Goal: Use online tool/utility: Utilize a website feature to perform a specific function

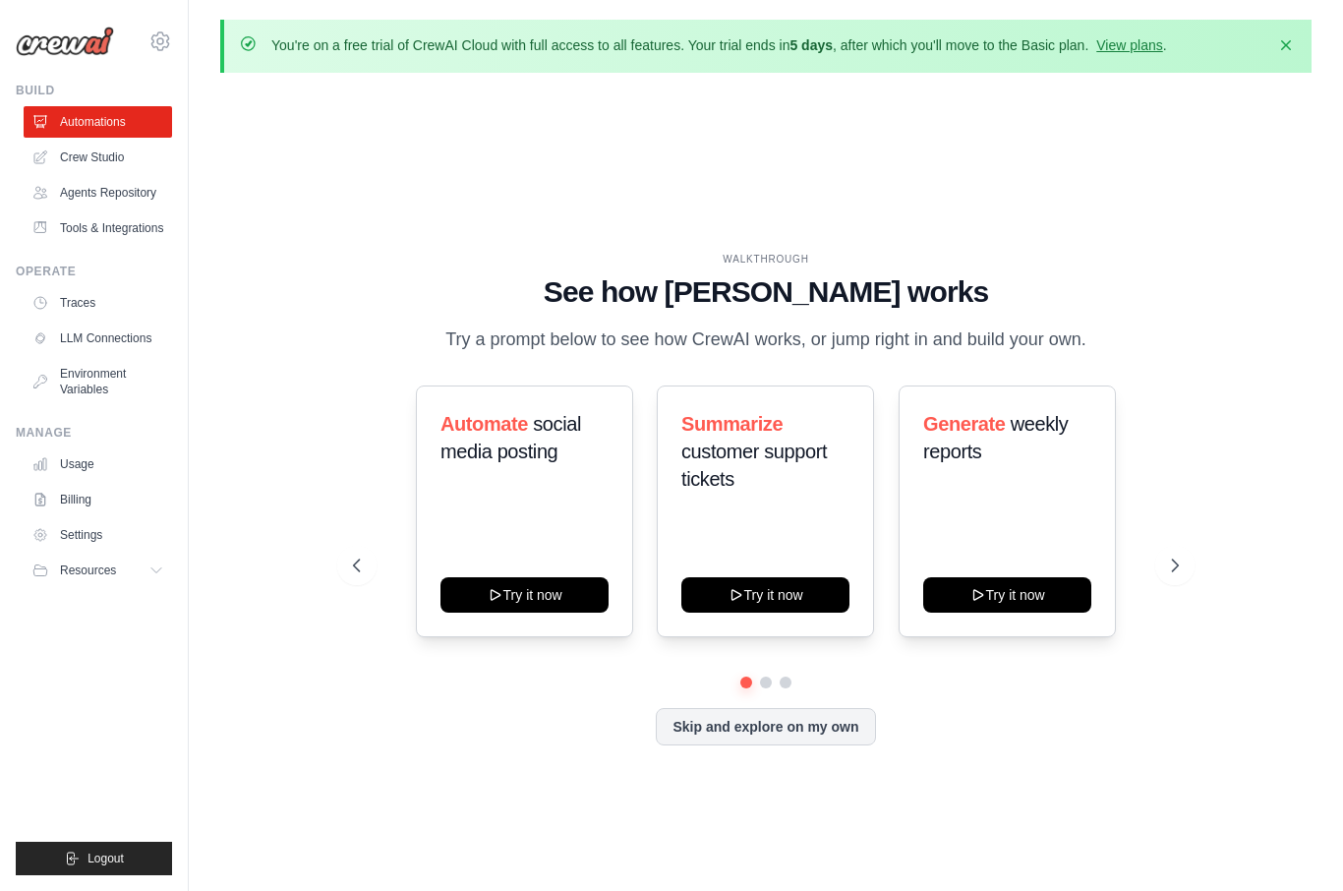
click at [100, 151] on link "Crew Studio" at bounding box center [98, 157] width 148 height 31
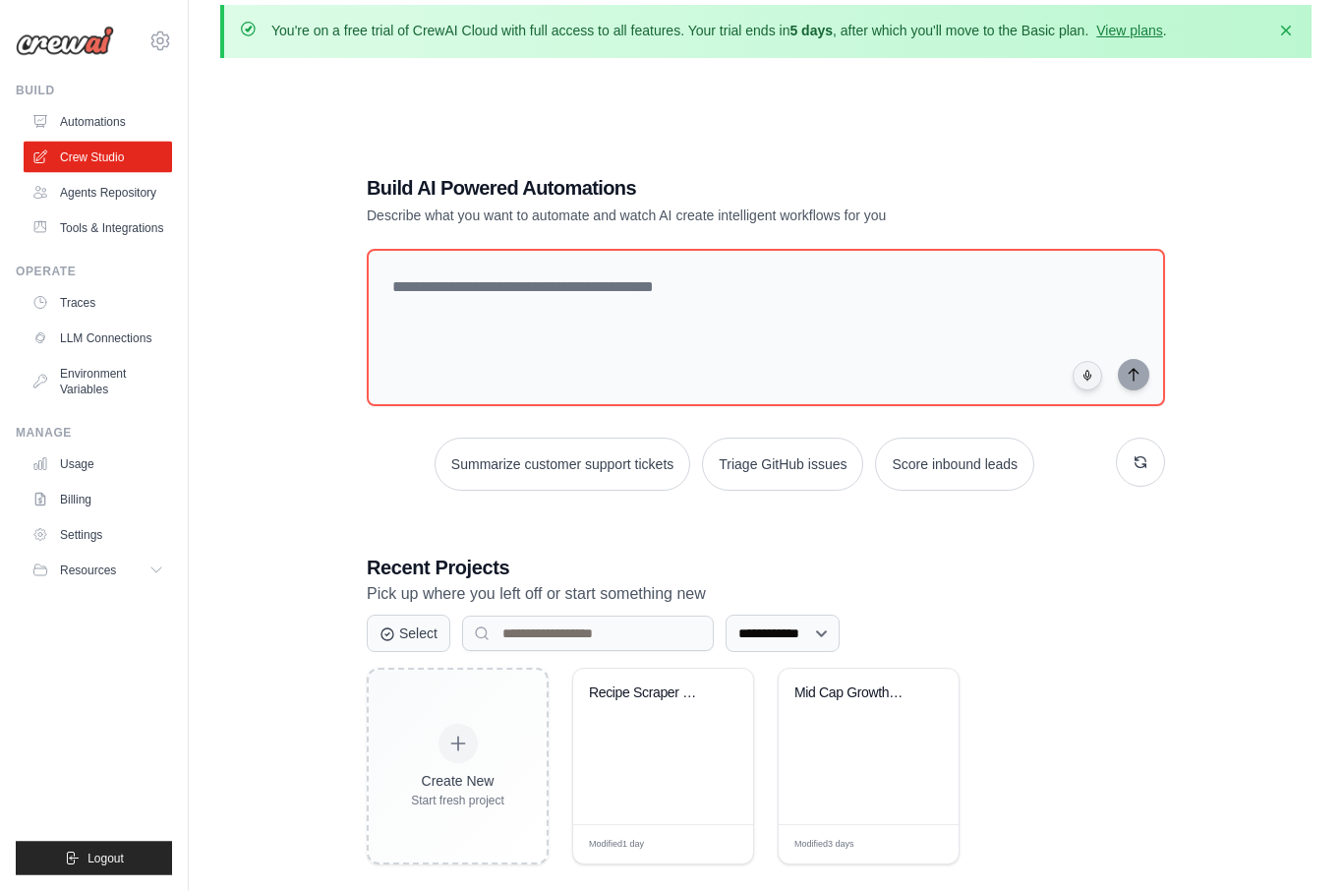
scroll to position [108, 0]
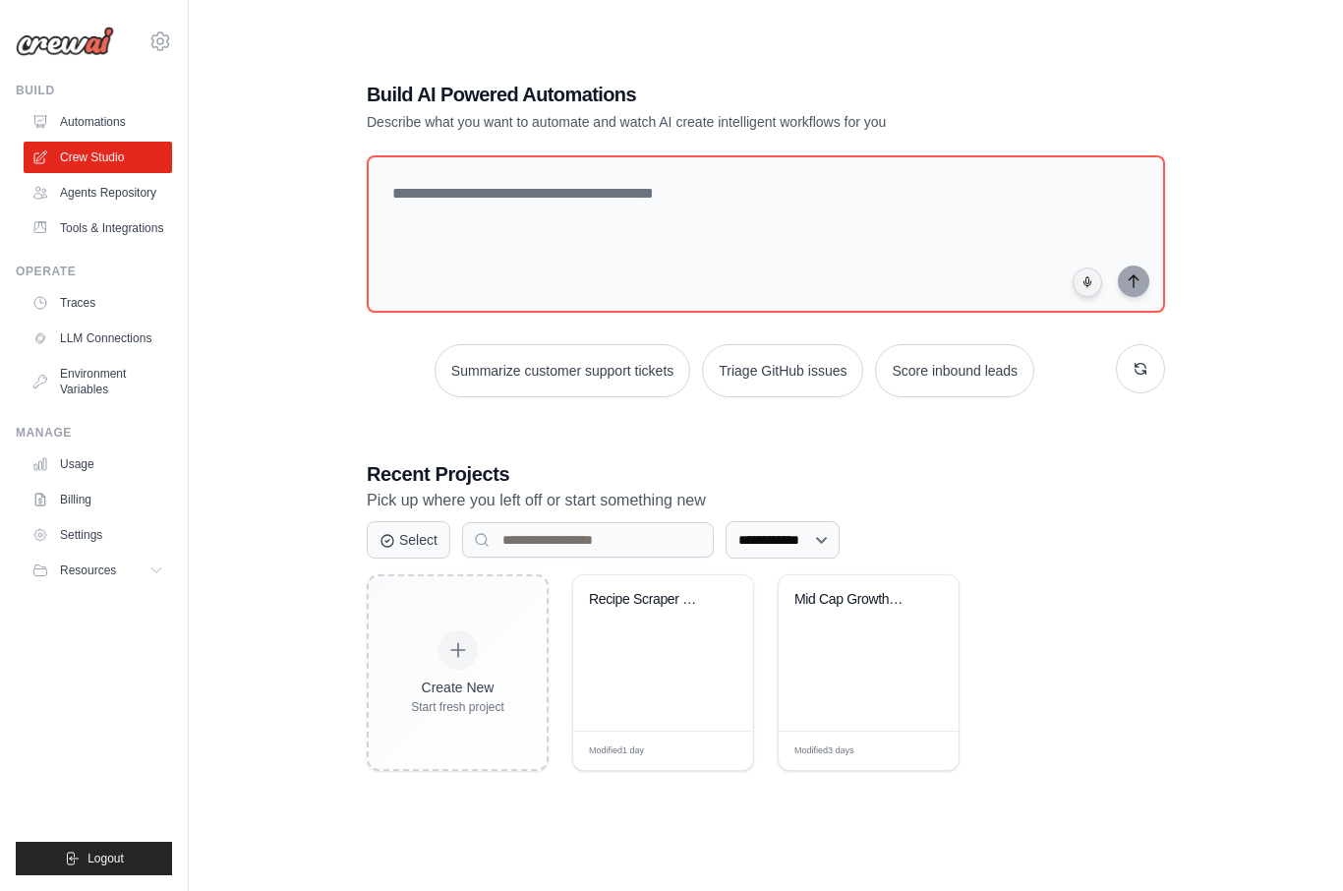
click at [720, 758] on span "Edit" at bounding box center [715, 750] width 17 height 15
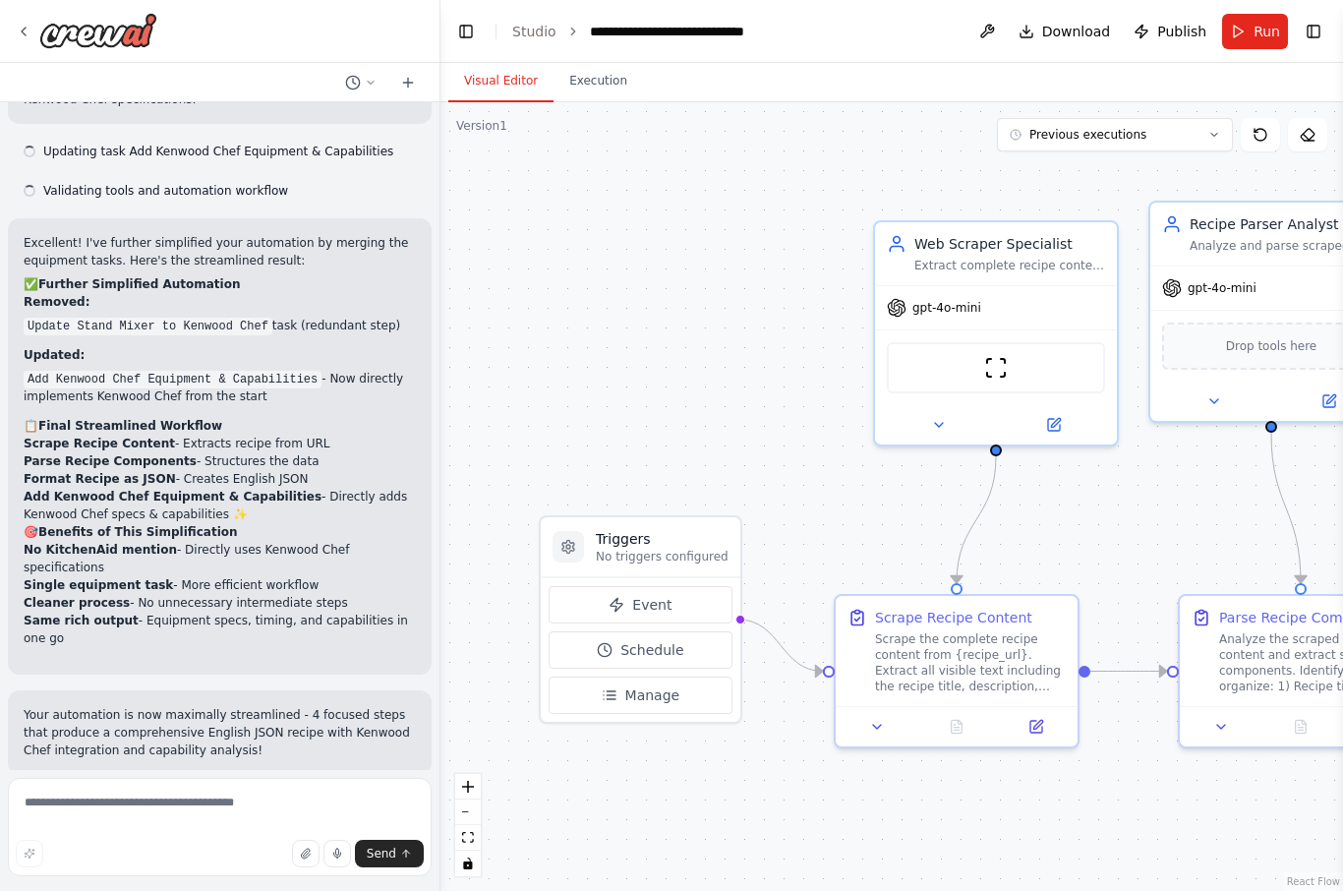
scroll to position [7638, 0]
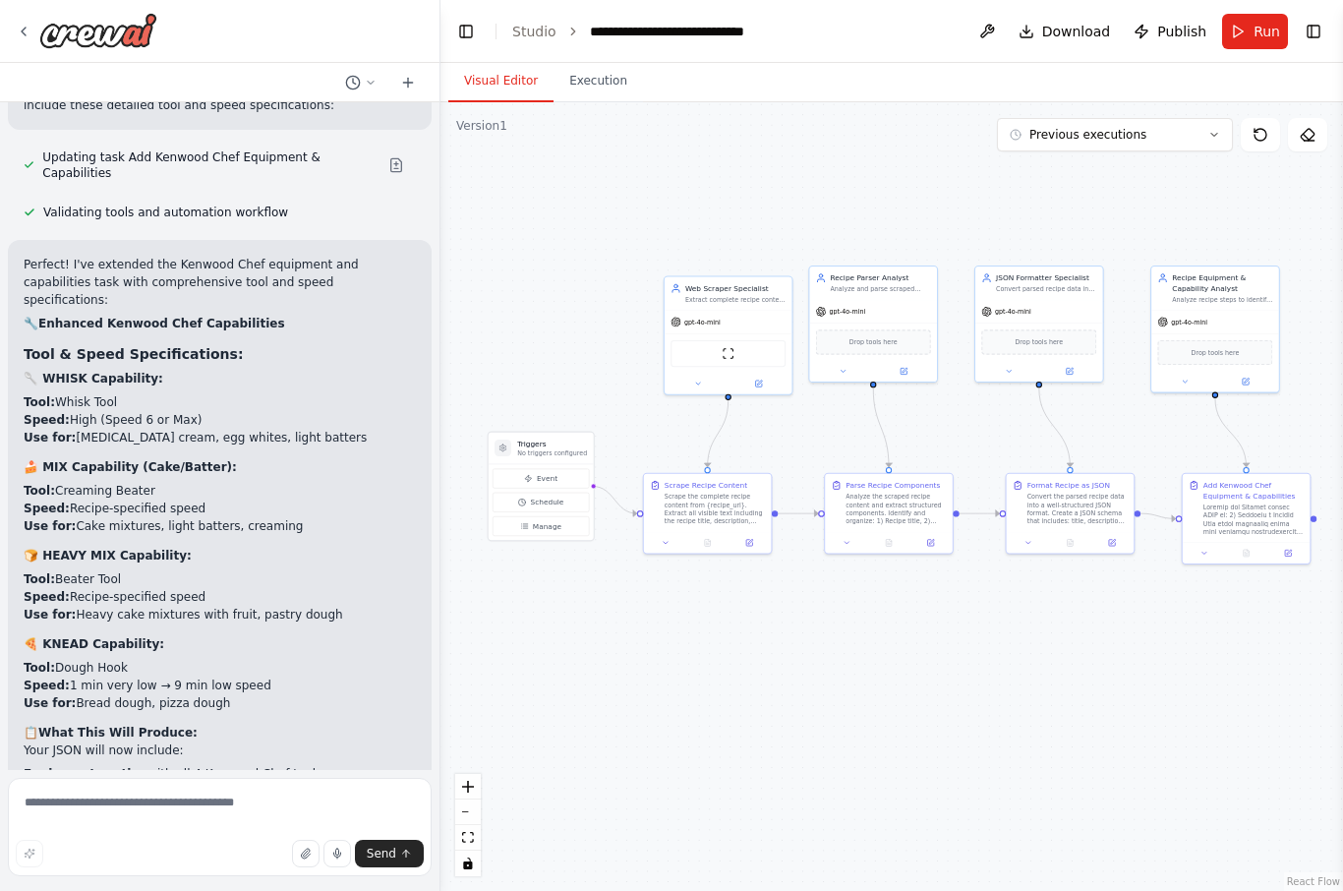
click at [1257, 27] on span "Run" at bounding box center [1266, 32] width 27 height 20
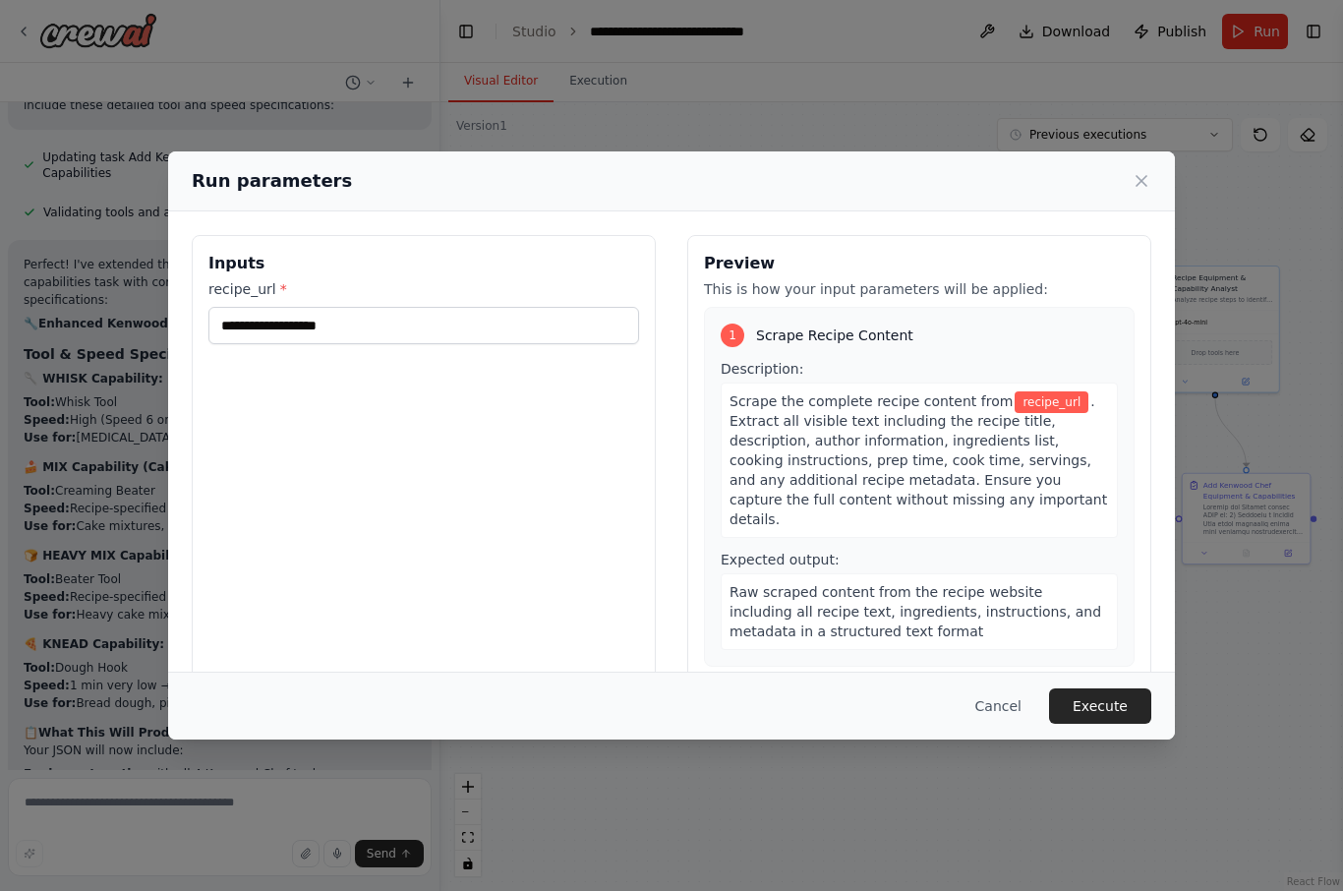
type input "**********"
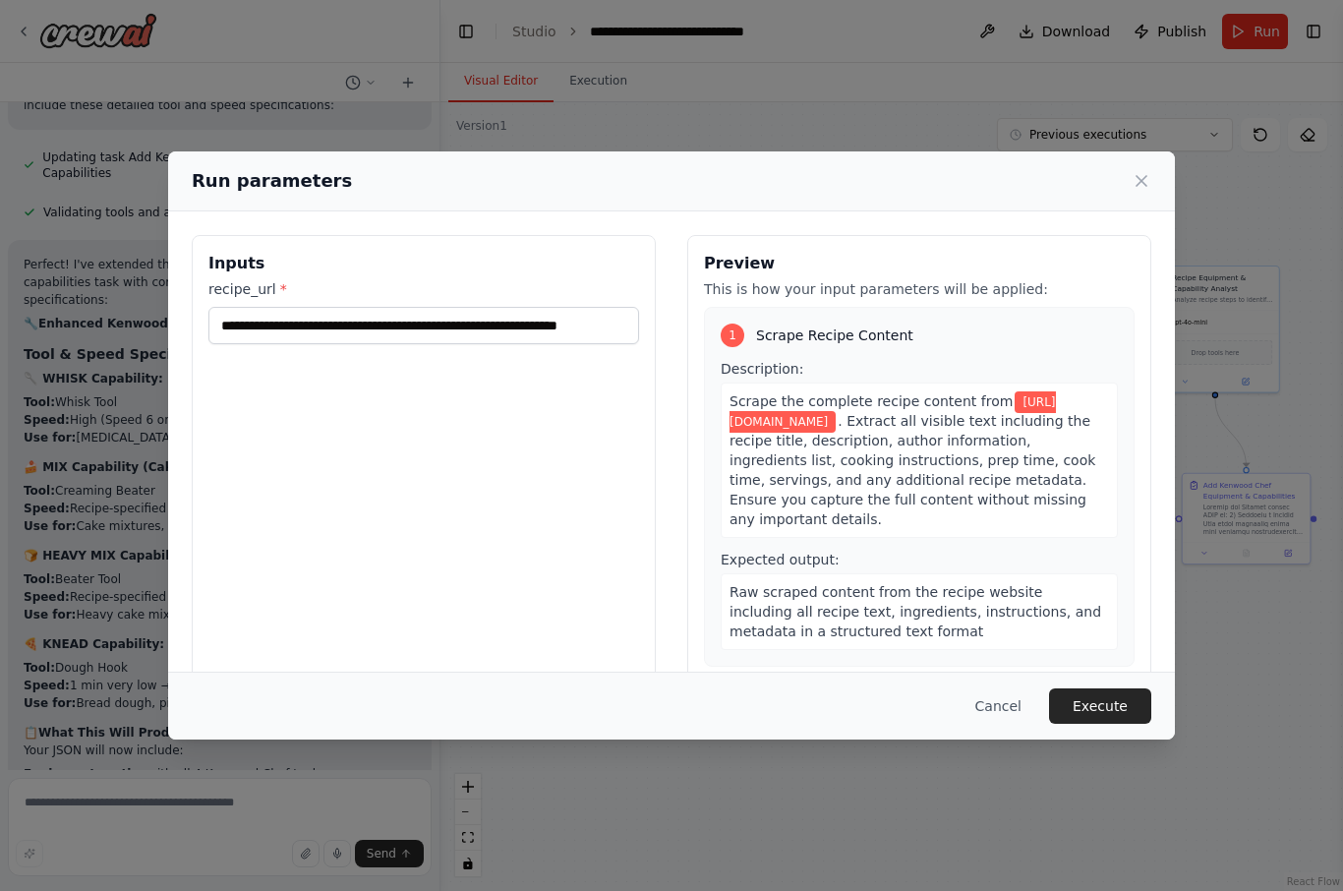
click at [1097, 723] on button "Execute" at bounding box center [1100, 705] width 102 height 35
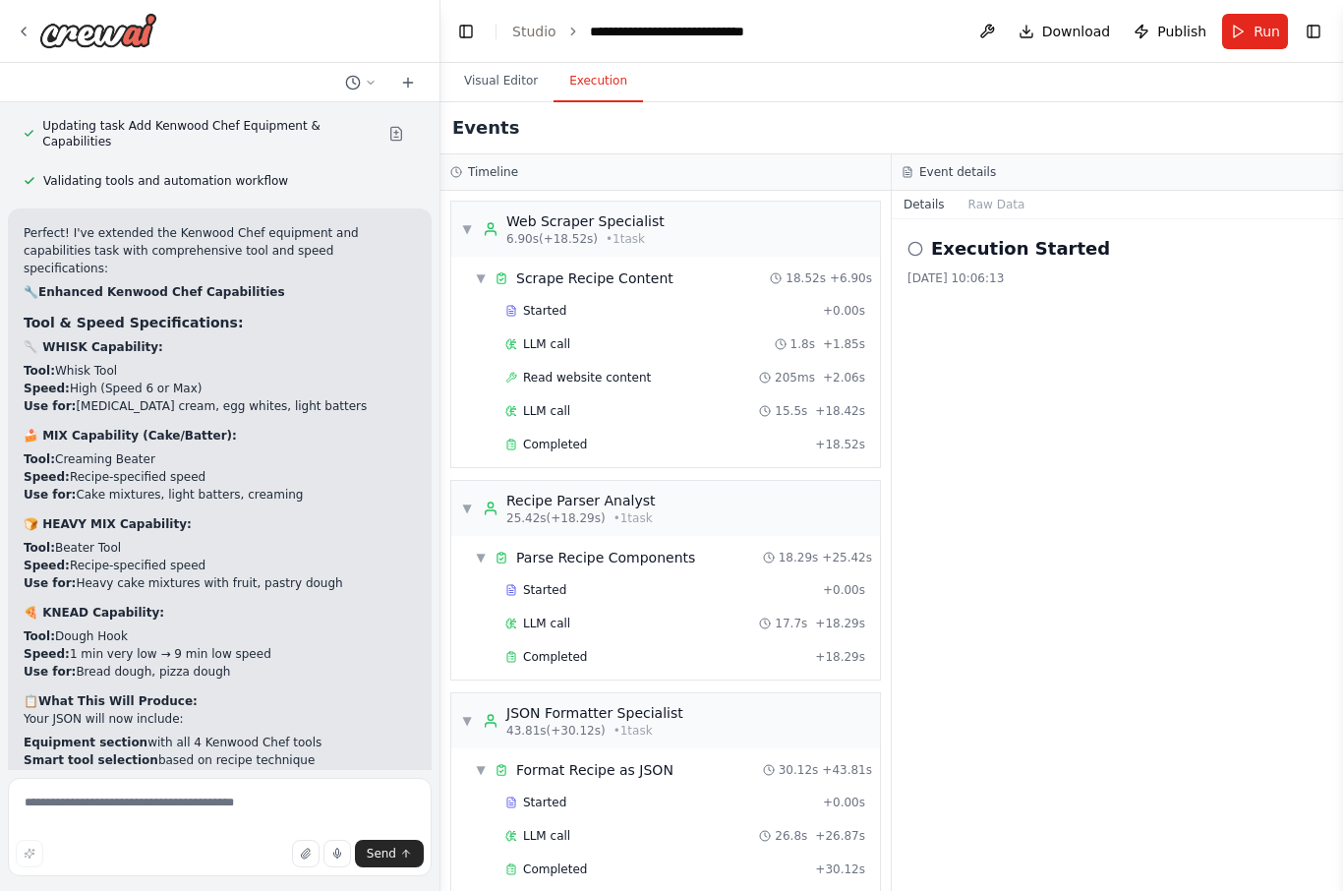
scroll to position [0, 0]
click at [512, 84] on button "Visual Editor" at bounding box center [500, 81] width 105 height 41
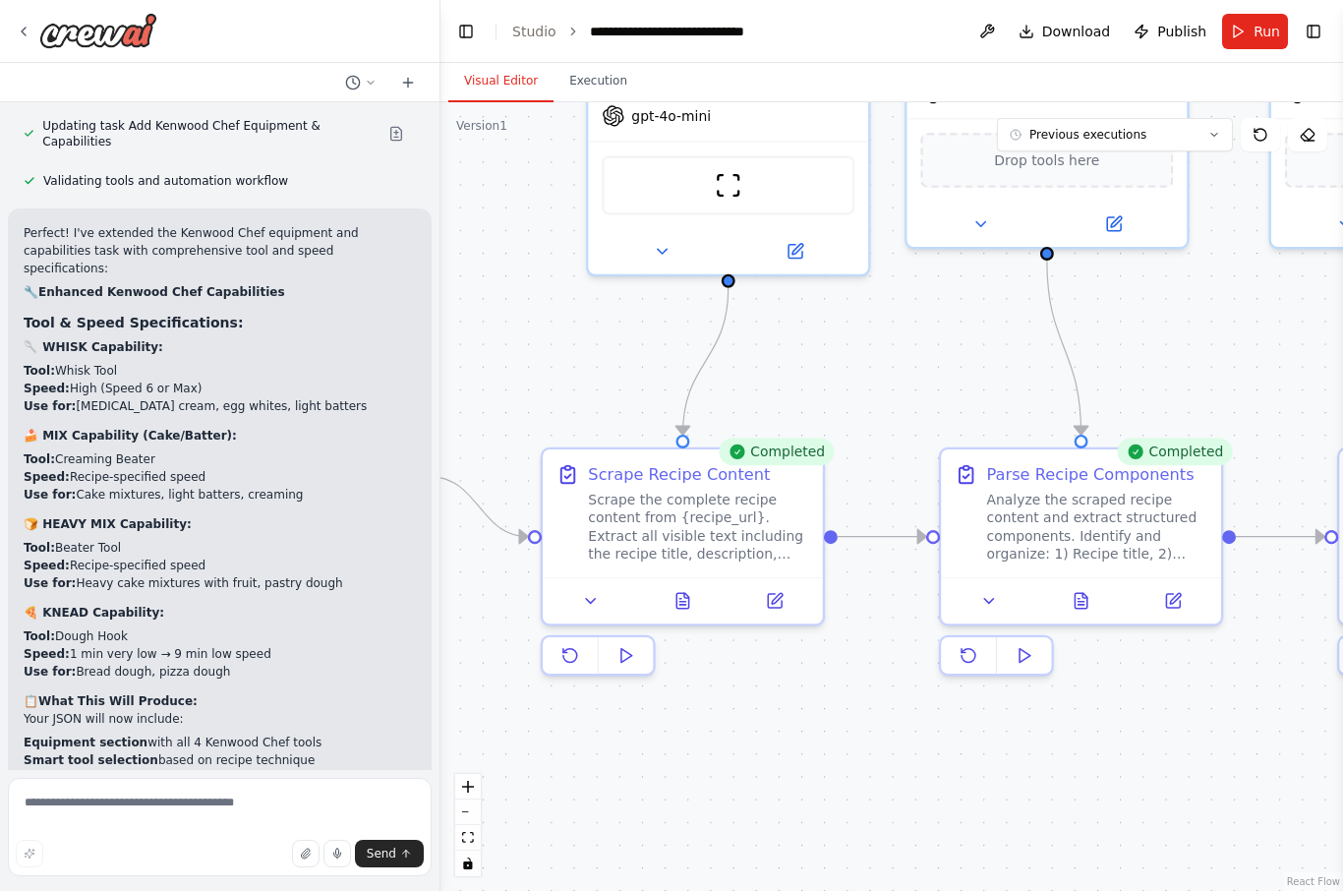
click at [680, 608] on button at bounding box center [682, 601] width 96 height 28
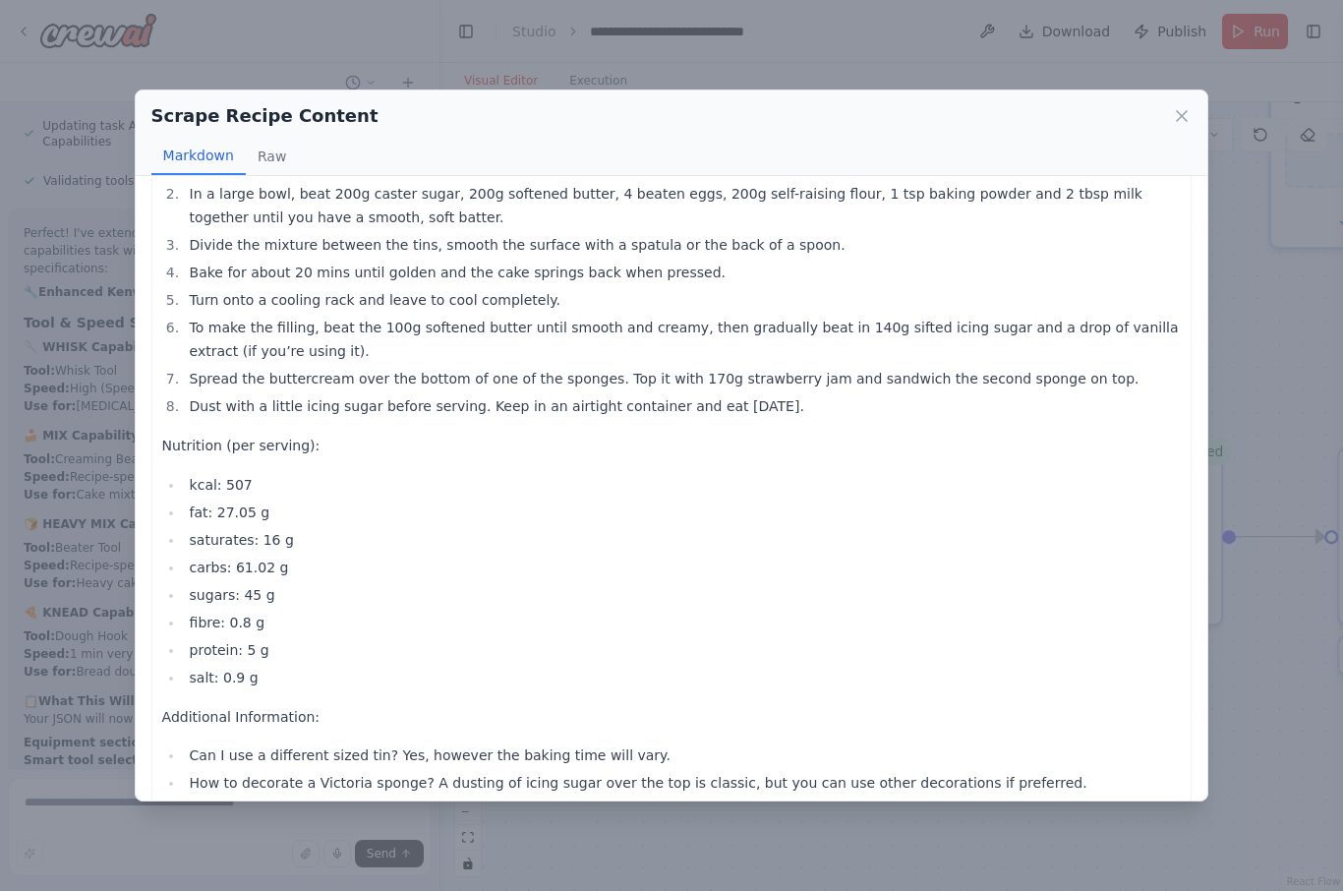
scroll to position [487, 0]
click at [1179, 106] on icon at bounding box center [1182, 116] width 20 height 20
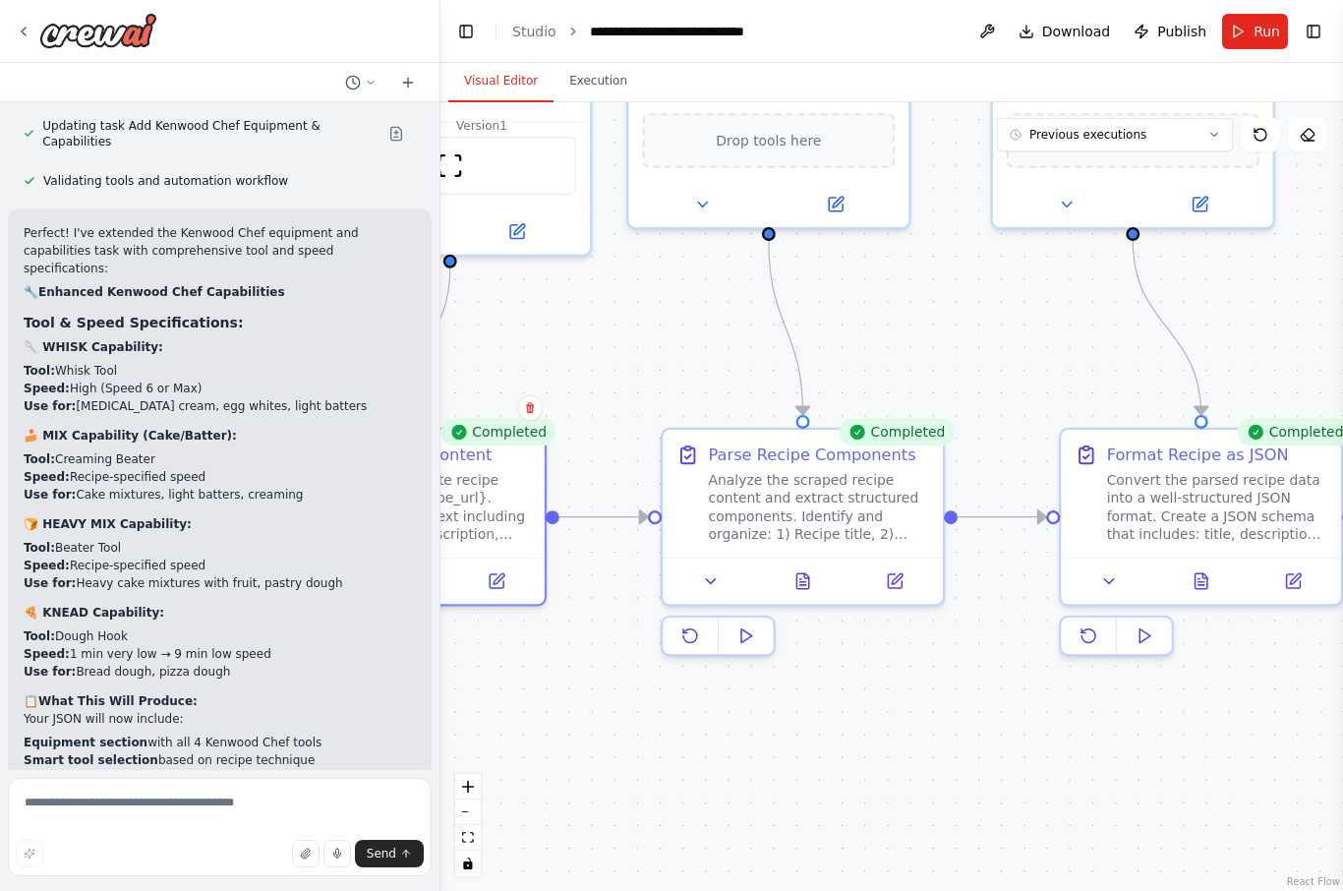
click at [808, 579] on icon at bounding box center [802, 580] width 12 height 15
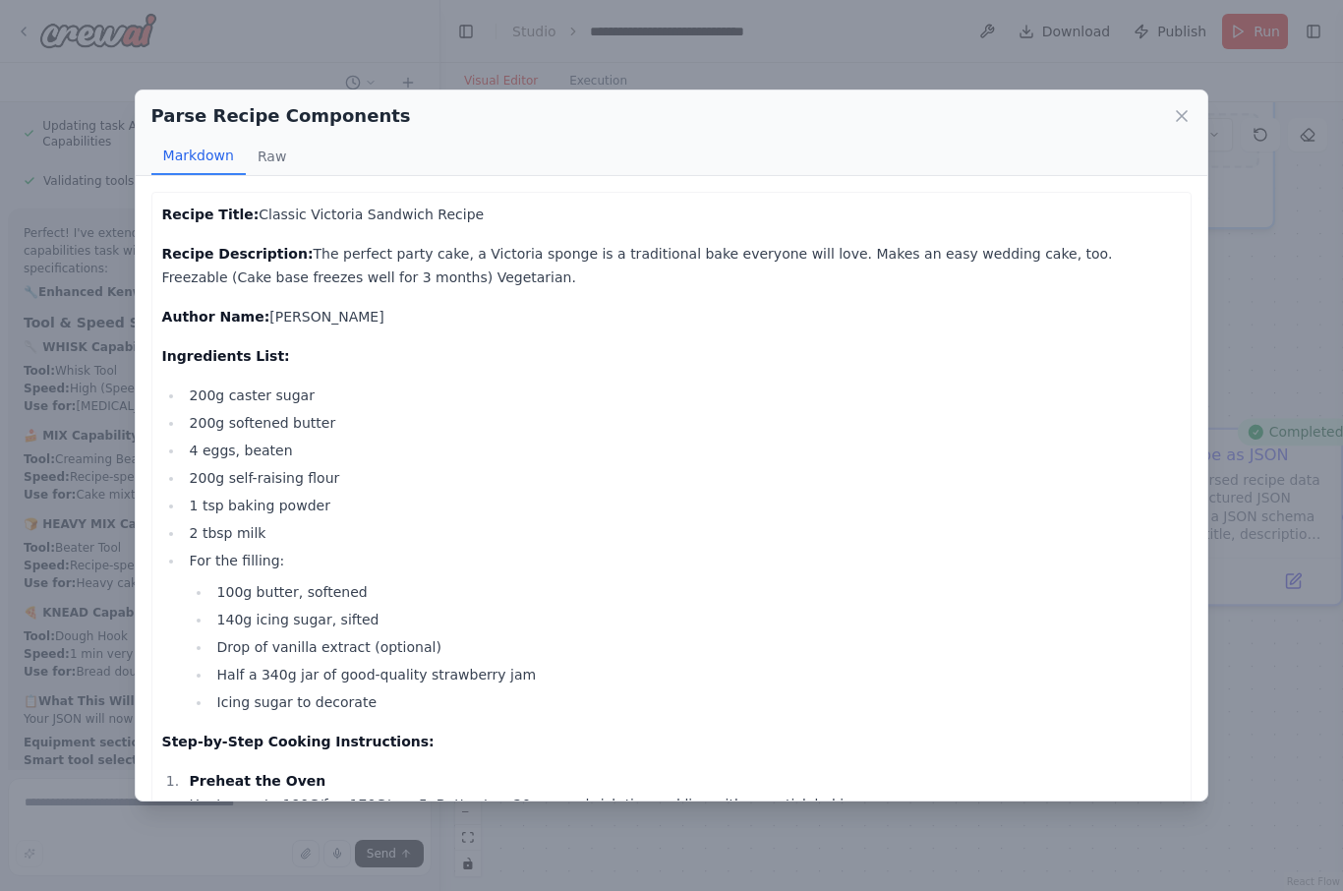
scroll to position [0, 0]
click at [1173, 106] on icon at bounding box center [1182, 116] width 20 height 20
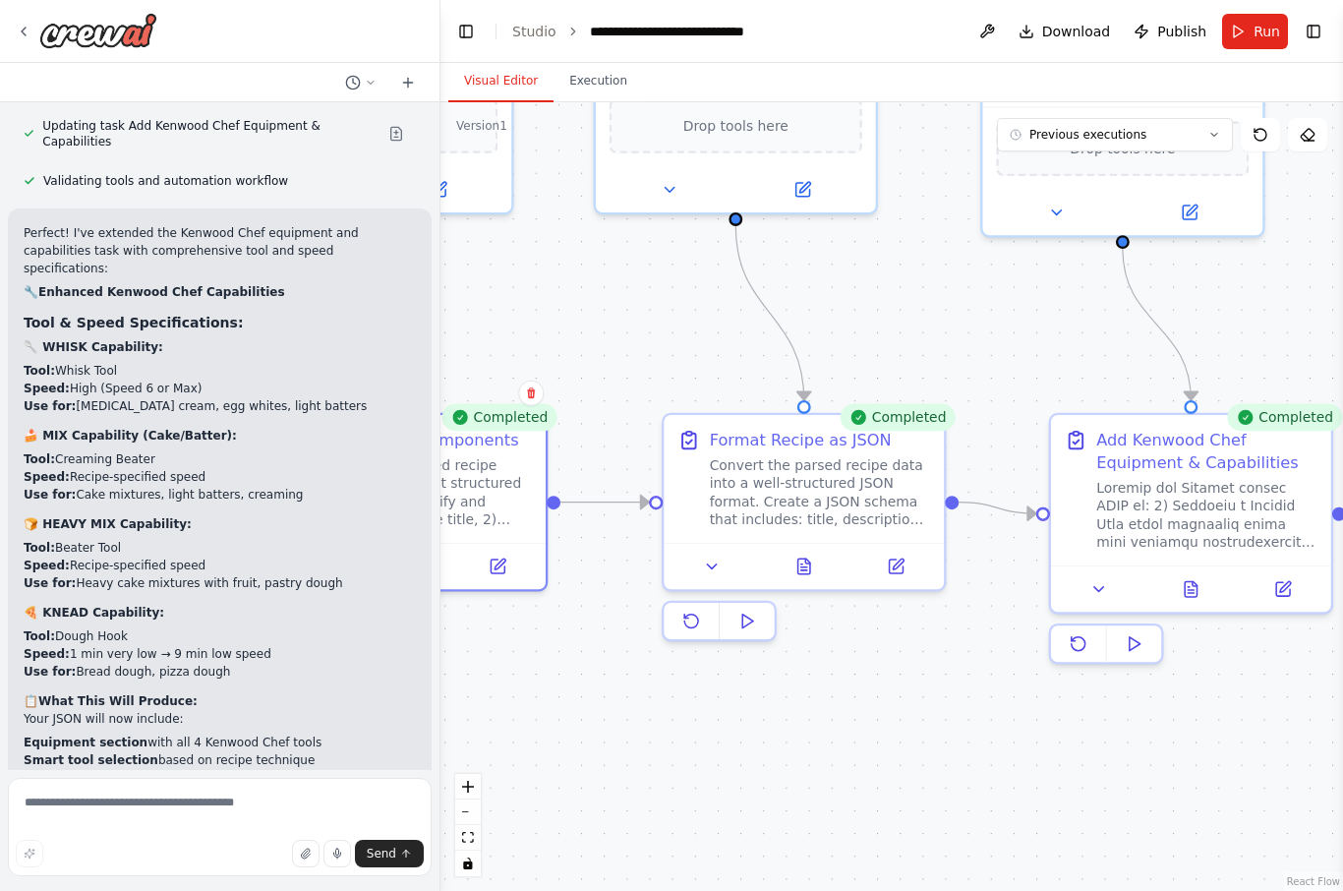
click at [812, 565] on icon at bounding box center [803, 566] width 19 height 19
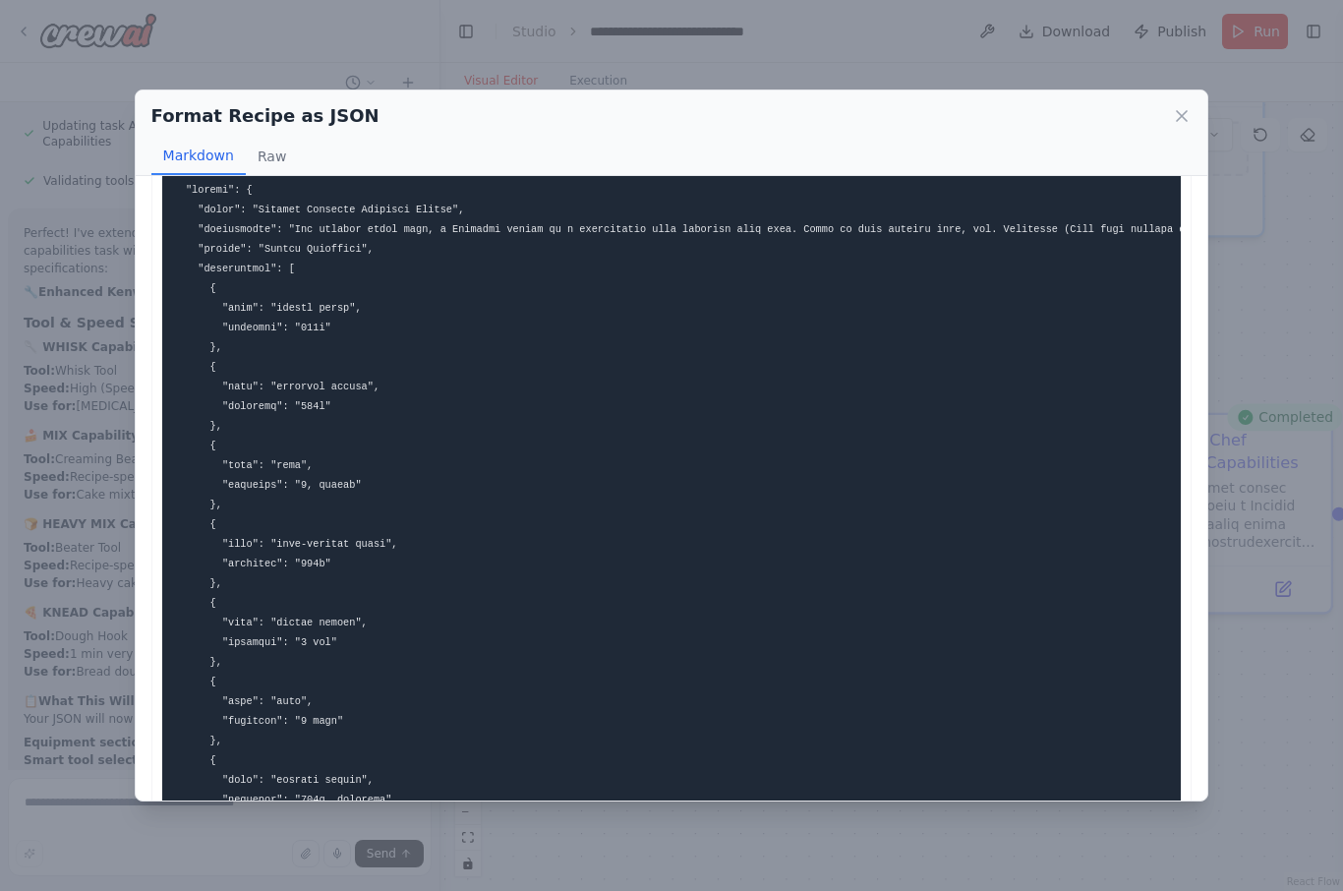
click at [1182, 106] on icon at bounding box center [1182, 116] width 20 height 20
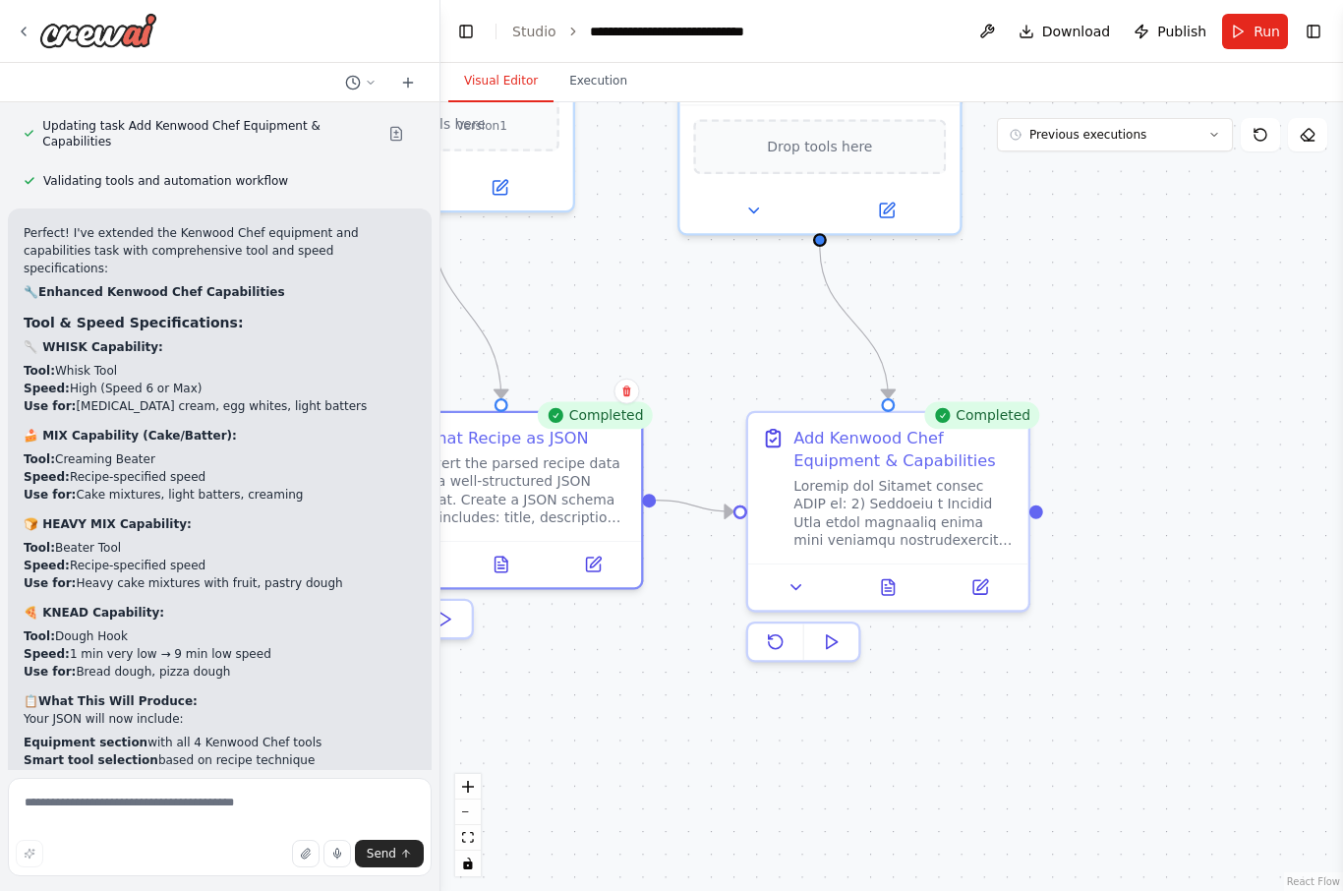
click at [905, 523] on div at bounding box center [903, 513] width 221 height 73
click at [901, 577] on button at bounding box center [887, 587] width 96 height 28
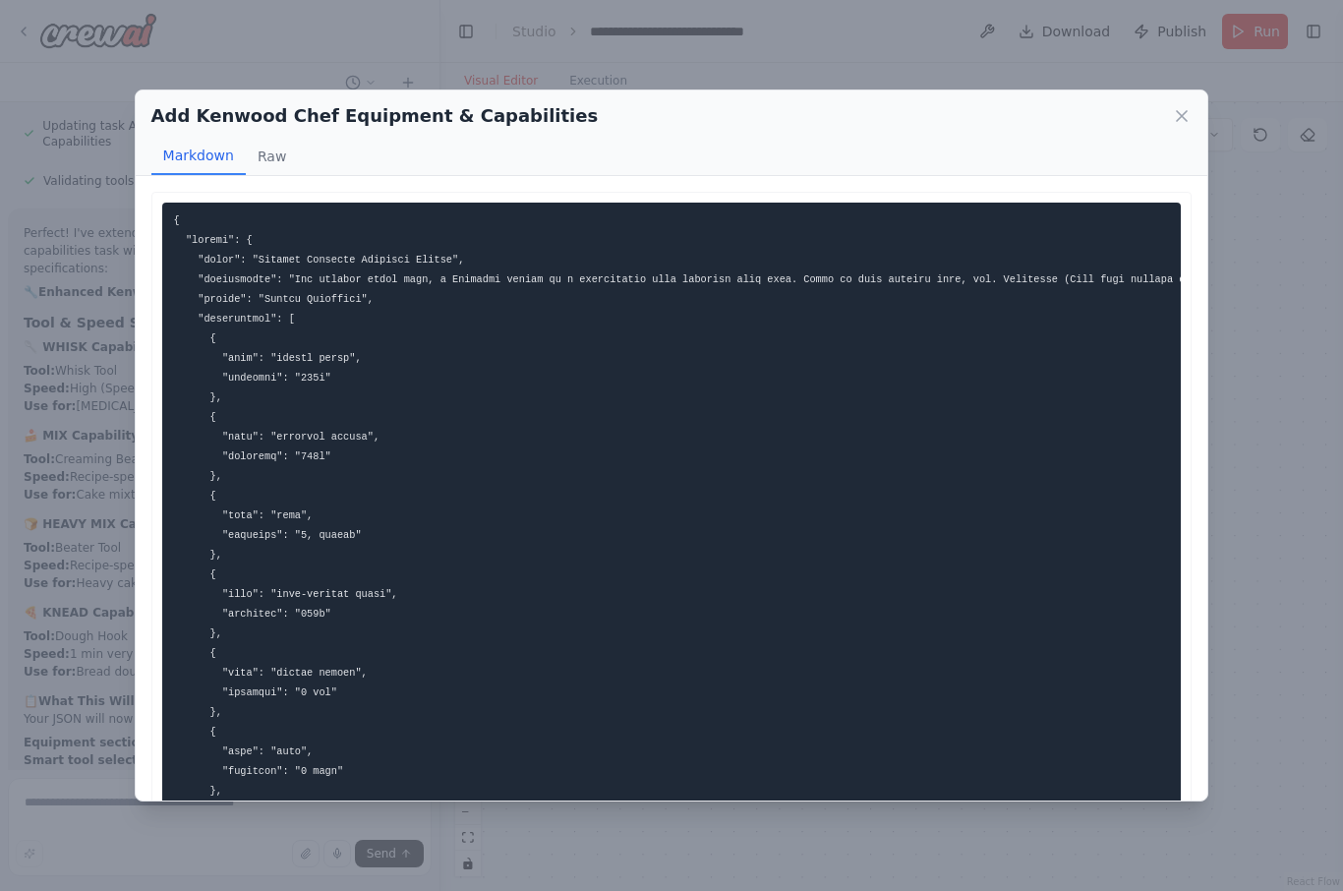
click at [1183, 111] on icon at bounding box center [1182, 116] width 10 height 10
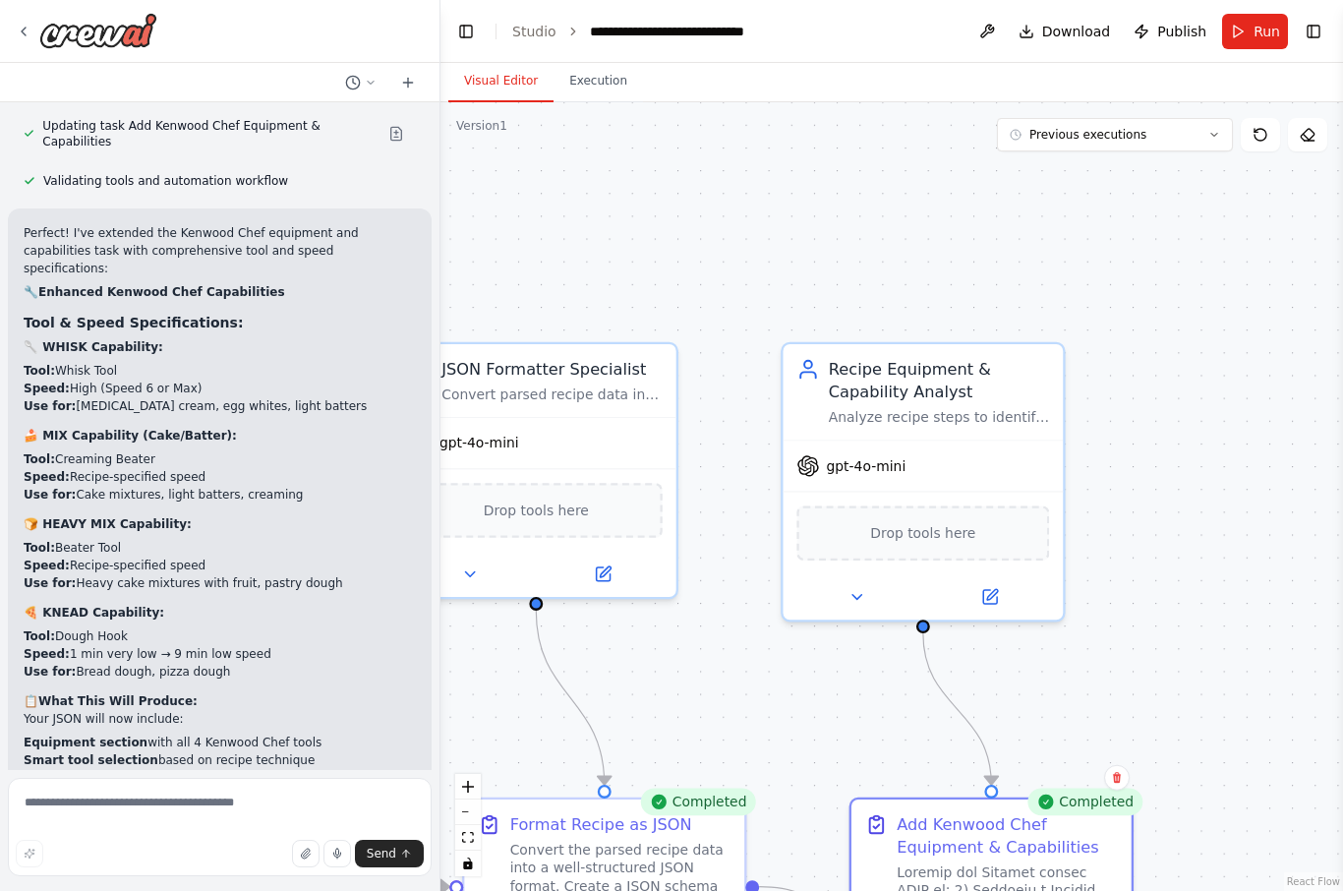
click at [1246, 27] on button "Run" at bounding box center [1255, 31] width 66 height 35
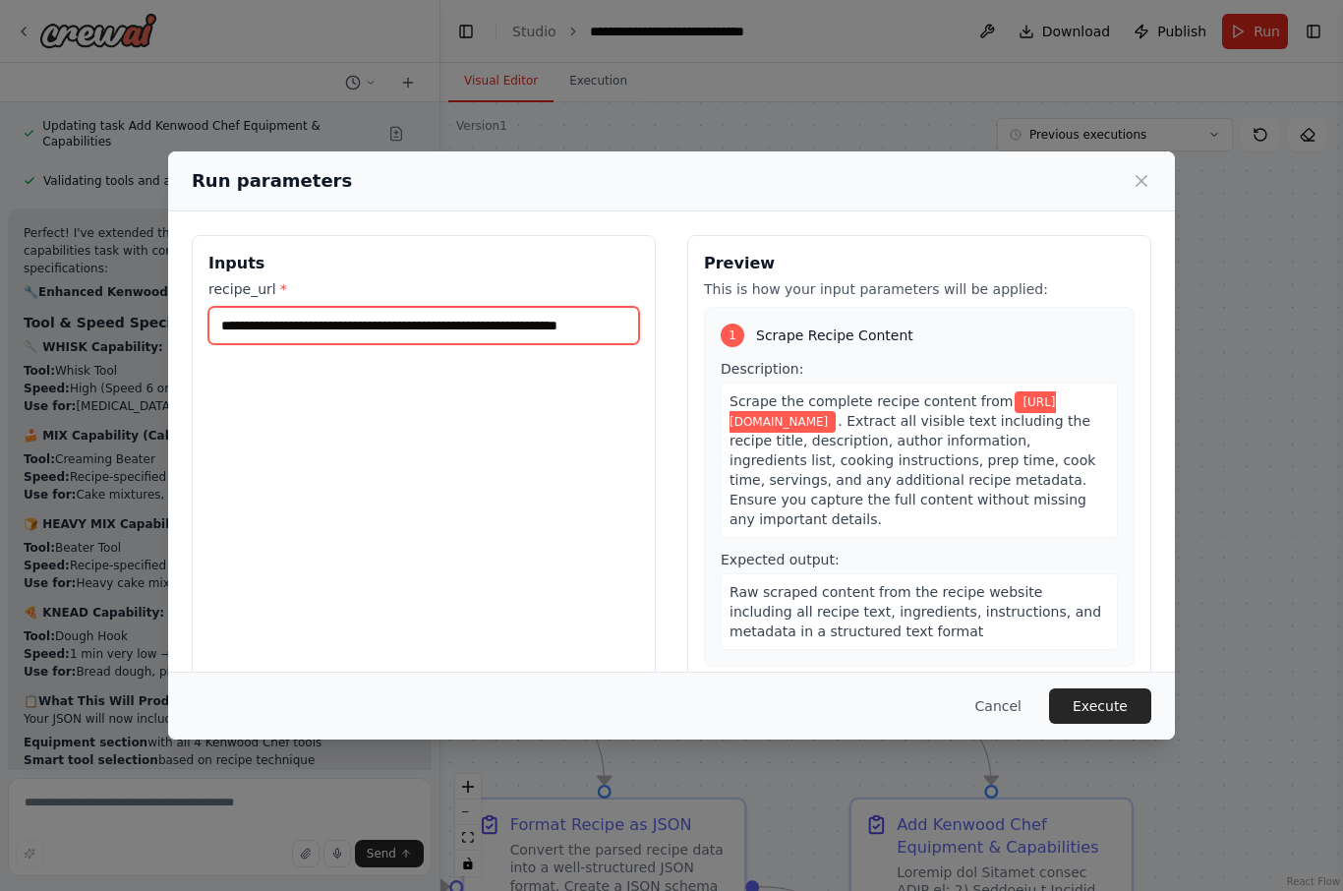
click at [597, 307] on input "**********" at bounding box center [423, 325] width 431 height 37
click at [610, 307] on input "**********" at bounding box center [423, 325] width 431 height 37
click at [611, 307] on input "**********" at bounding box center [423, 325] width 431 height 37
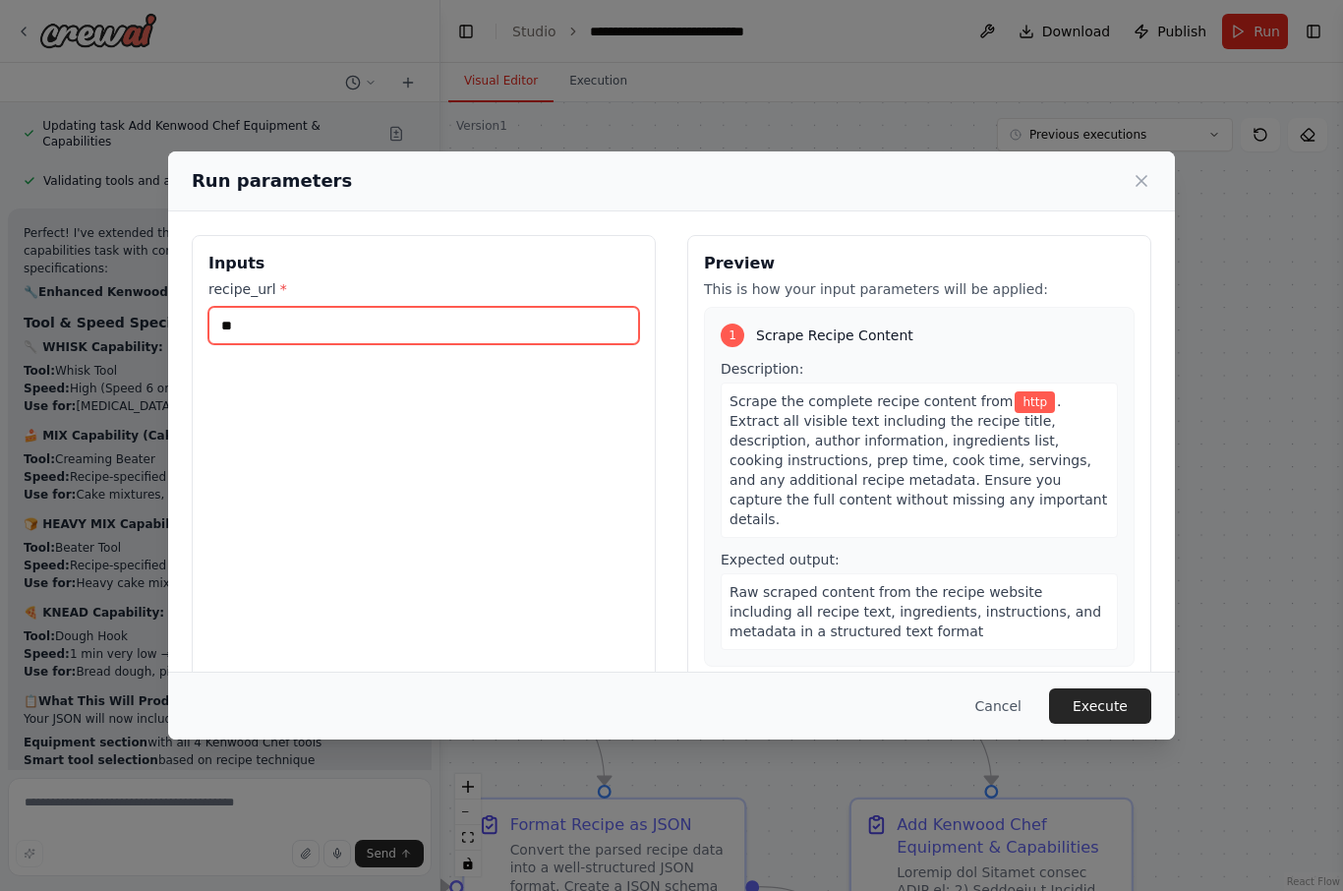
type input "*"
paste input "**********"
type input "**********"
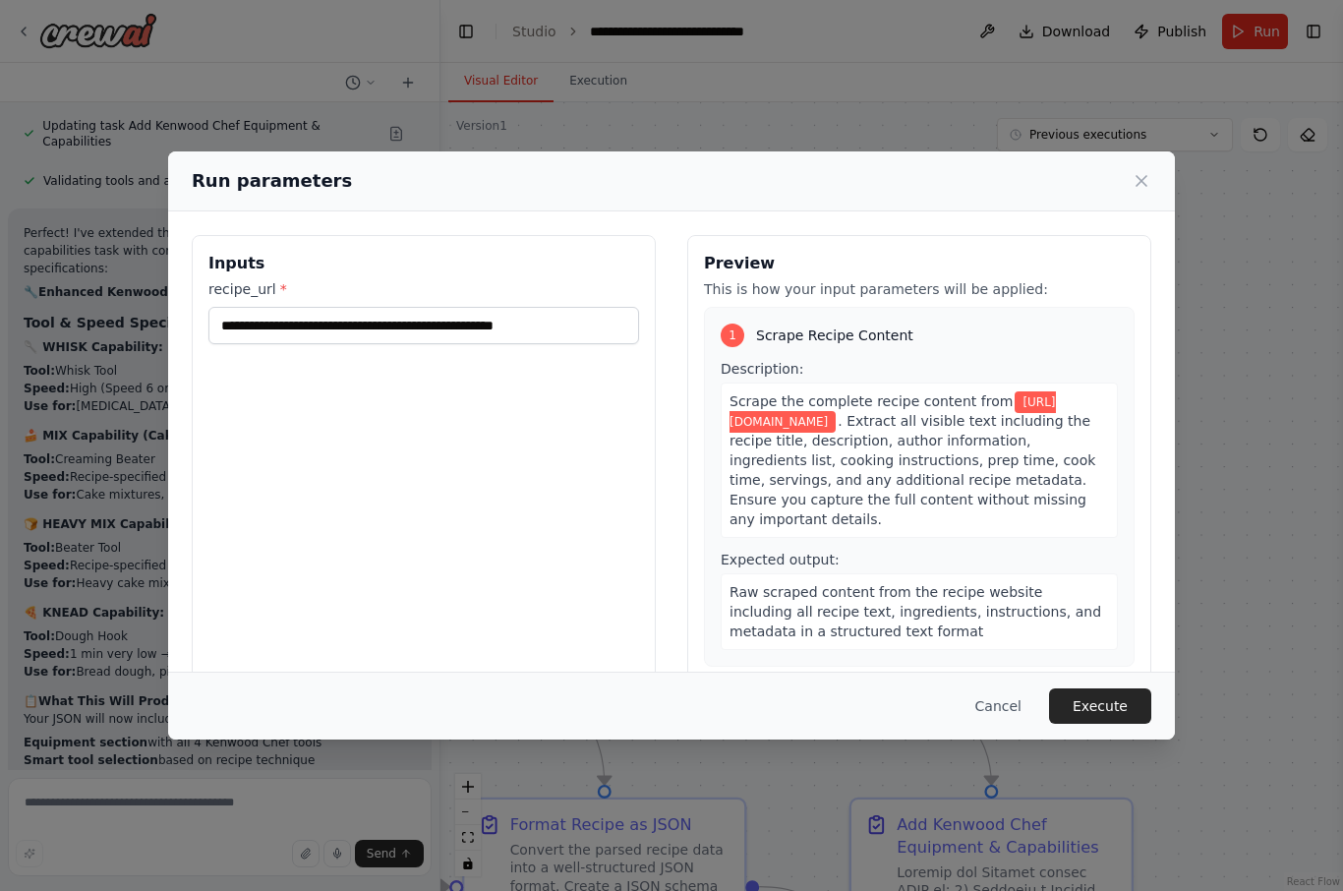
click at [1093, 723] on button "Execute" at bounding box center [1100, 705] width 102 height 35
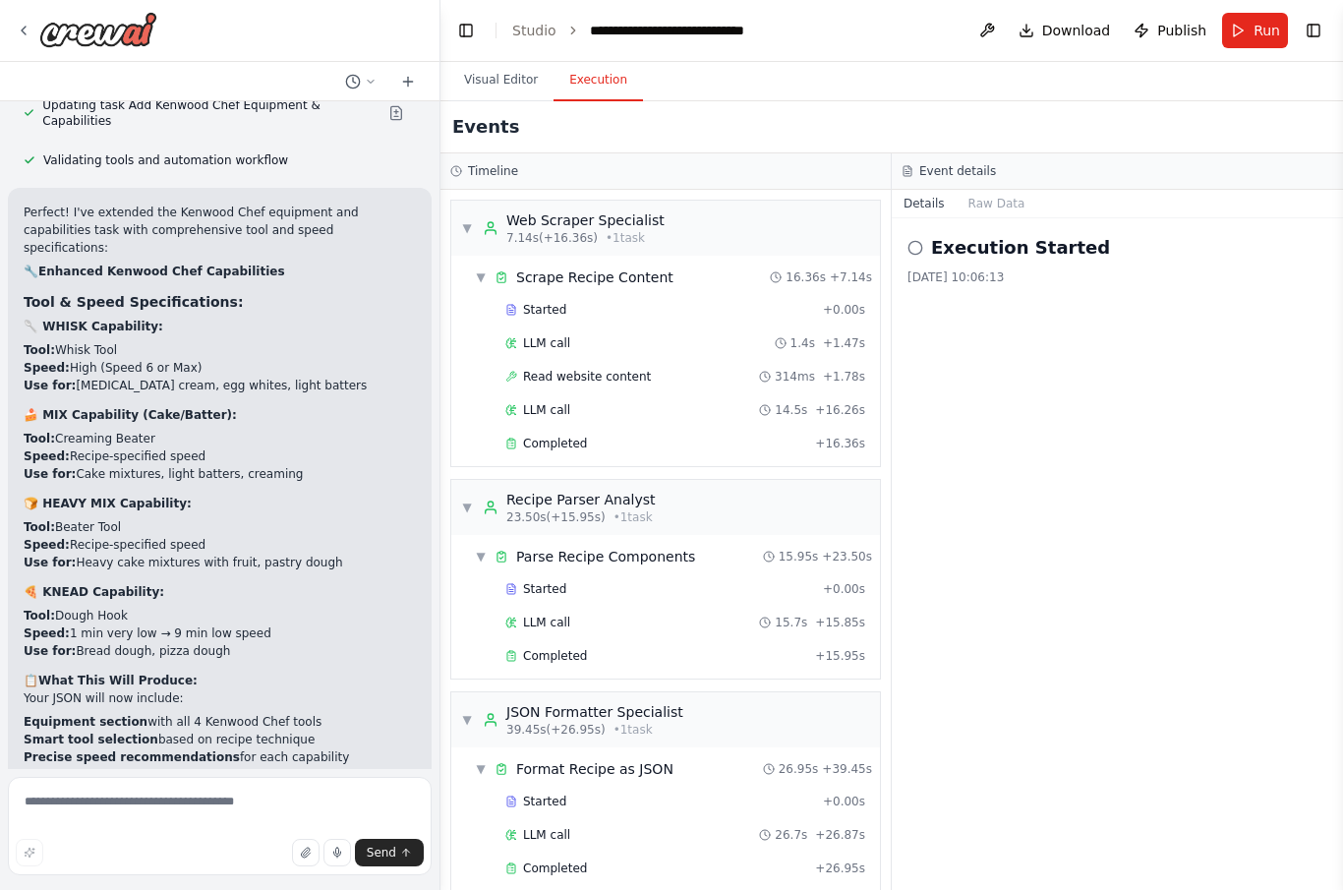
click at [503, 61] on button "Visual Editor" at bounding box center [500, 81] width 105 height 41
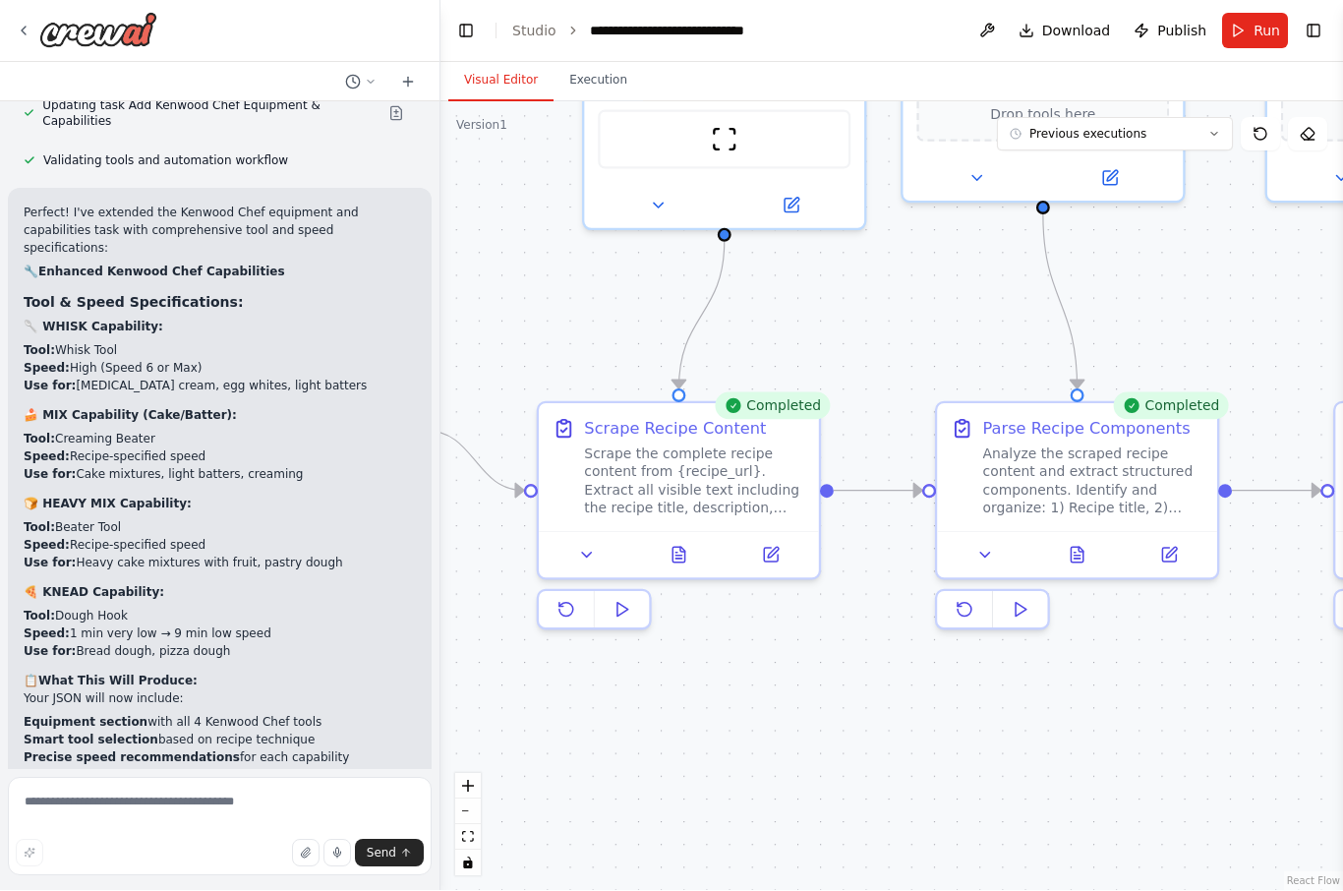
click at [672, 548] on icon at bounding box center [678, 555] width 12 height 15
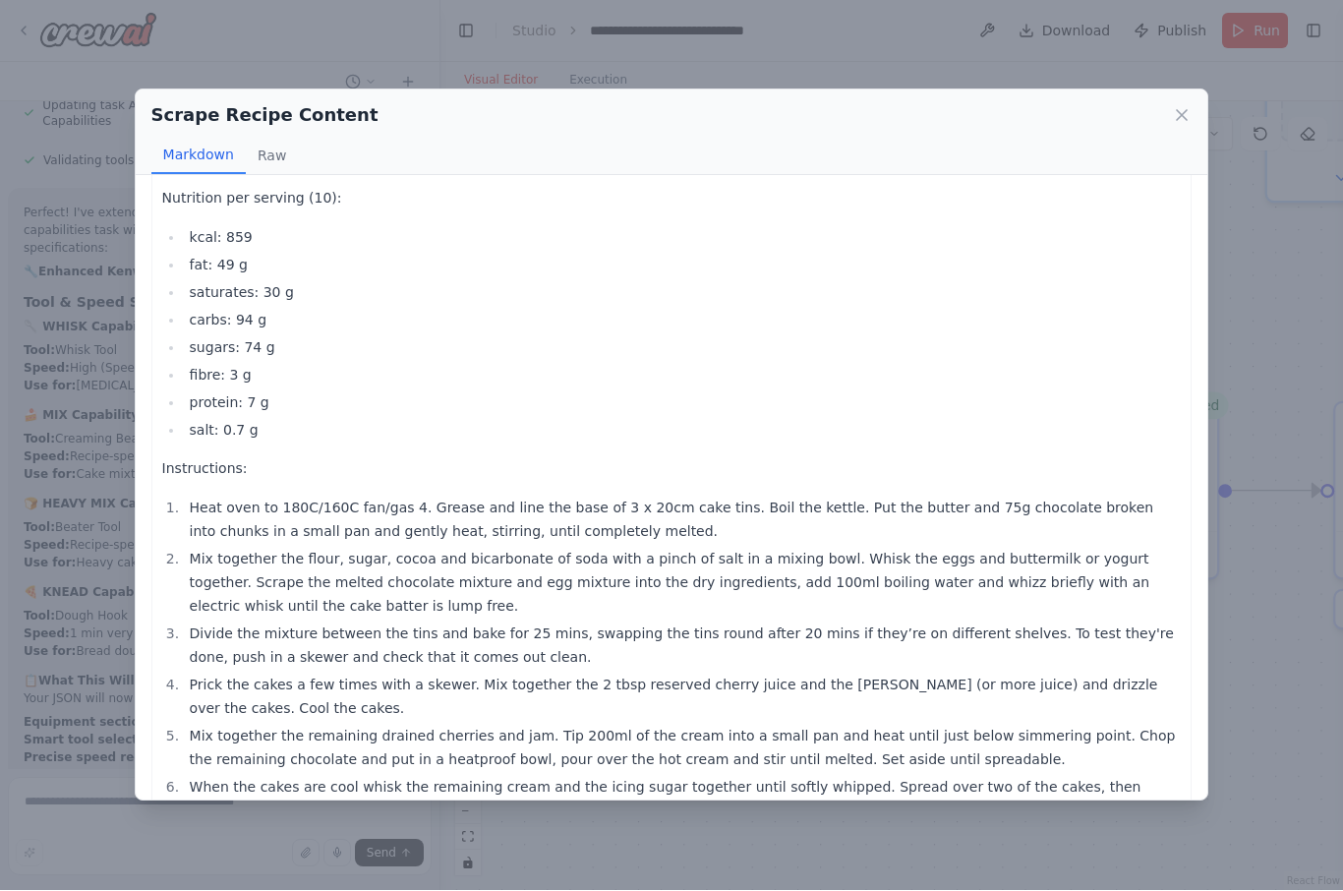
scroll to position [589, 0]
click at [1174, 106] on icon at bounding box center [1182, 116] width 20 height 20
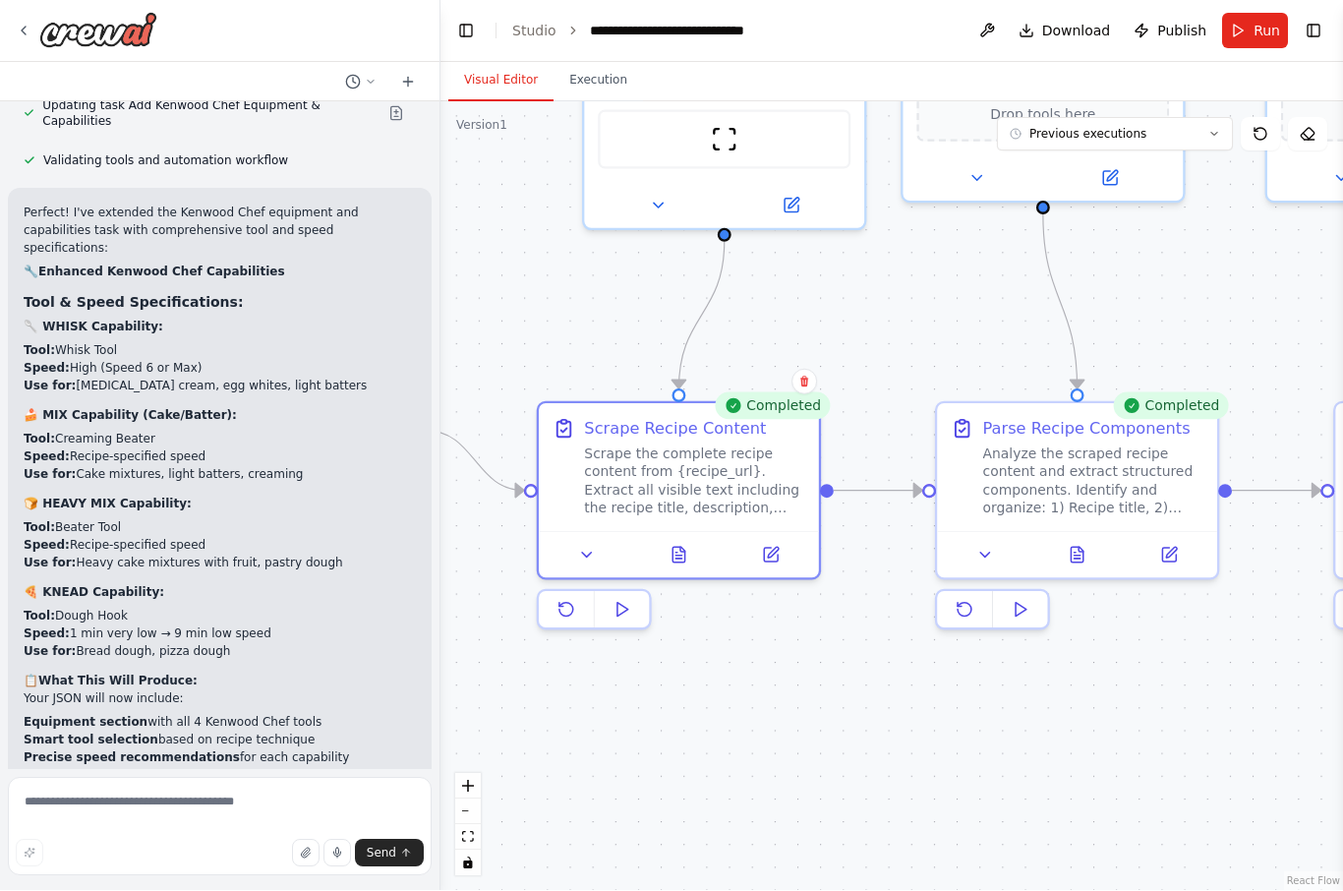
click at [1087, 542] on button at bounding box center [1077, 556] width 96 height 28
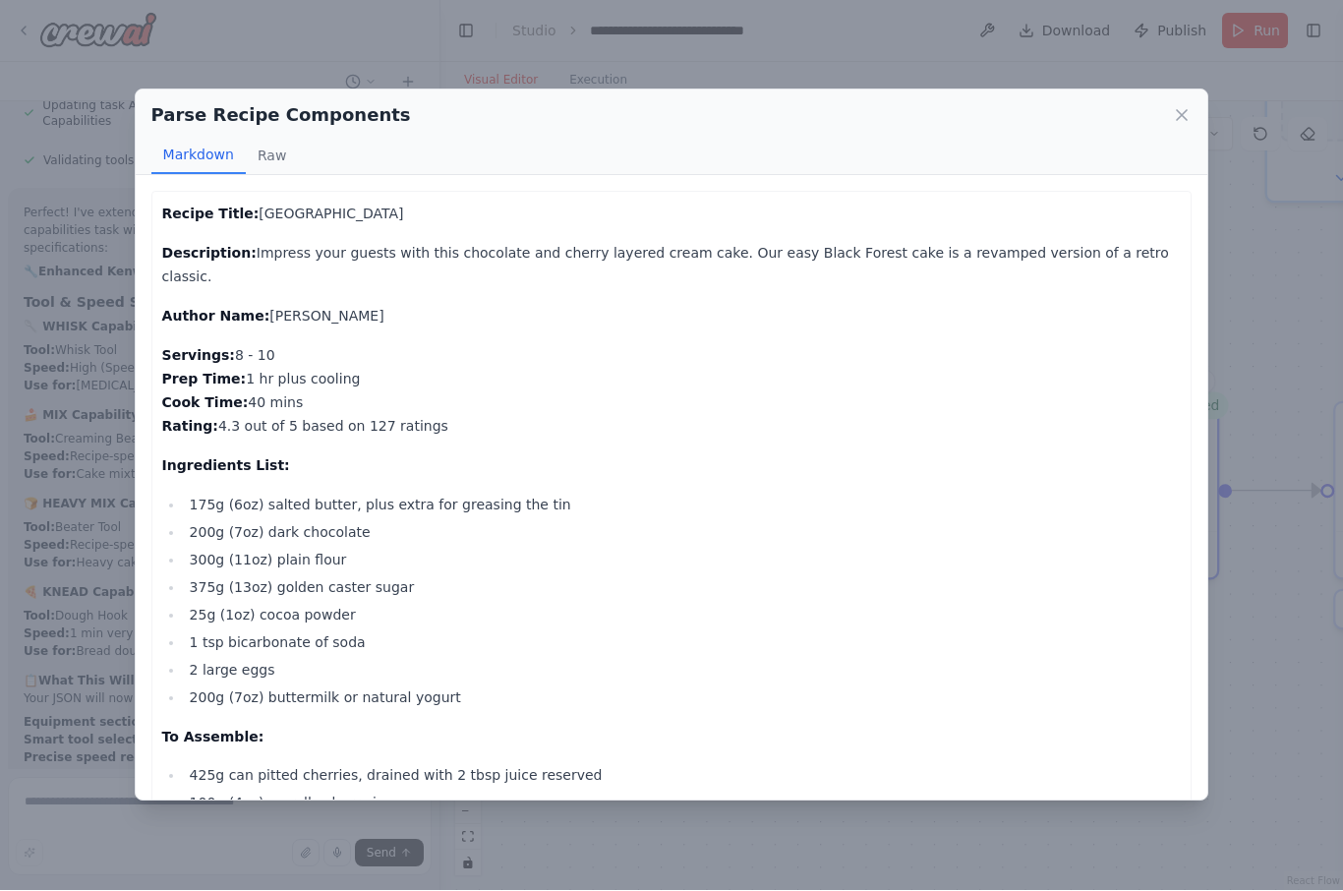
scroll to position [0, 0]
click at [1189, 106] on icon at bounding box center [1182, 116] width 20 height 20
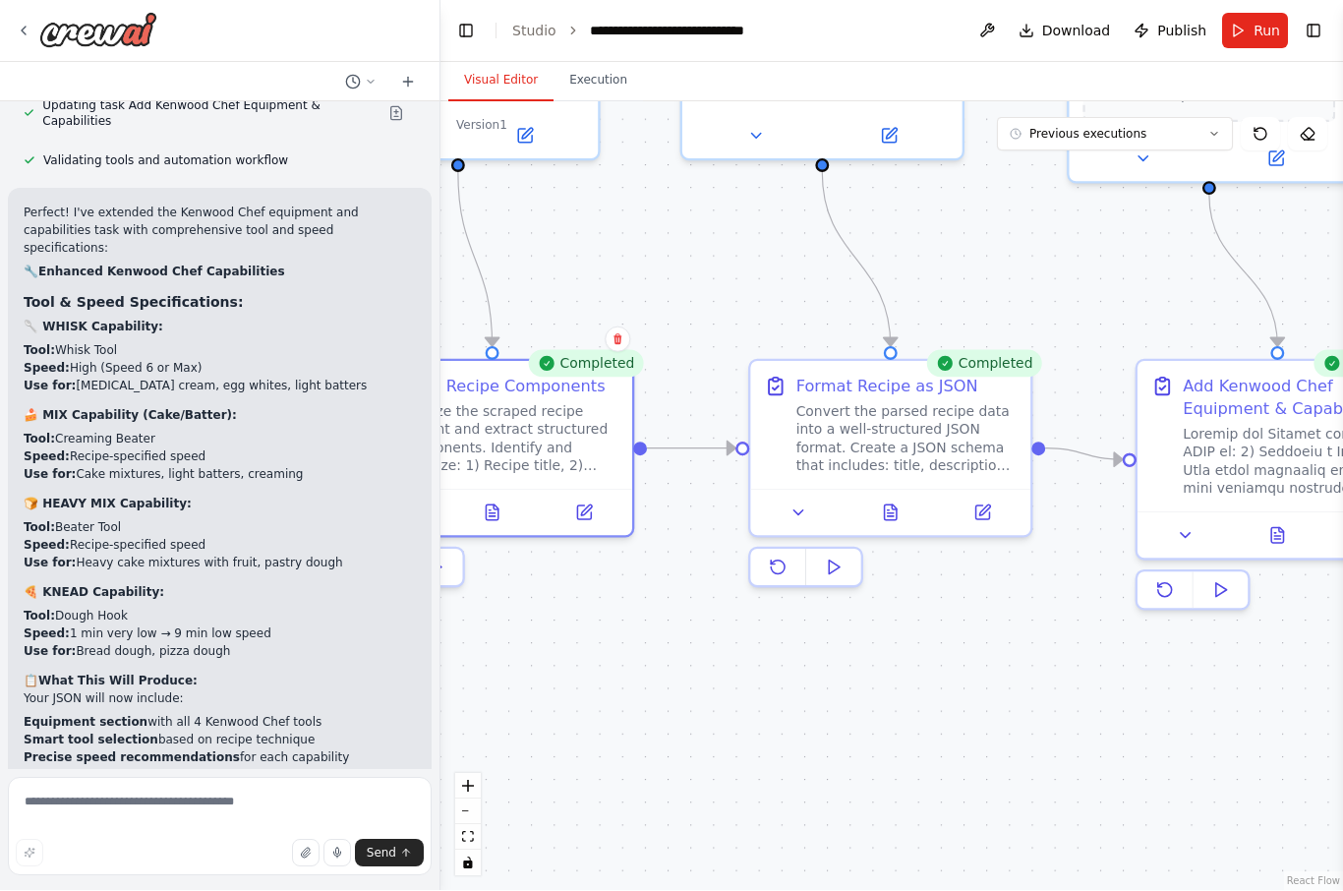
click at [906, 499] on button at bounding box center [890, 513] width 96 height 28
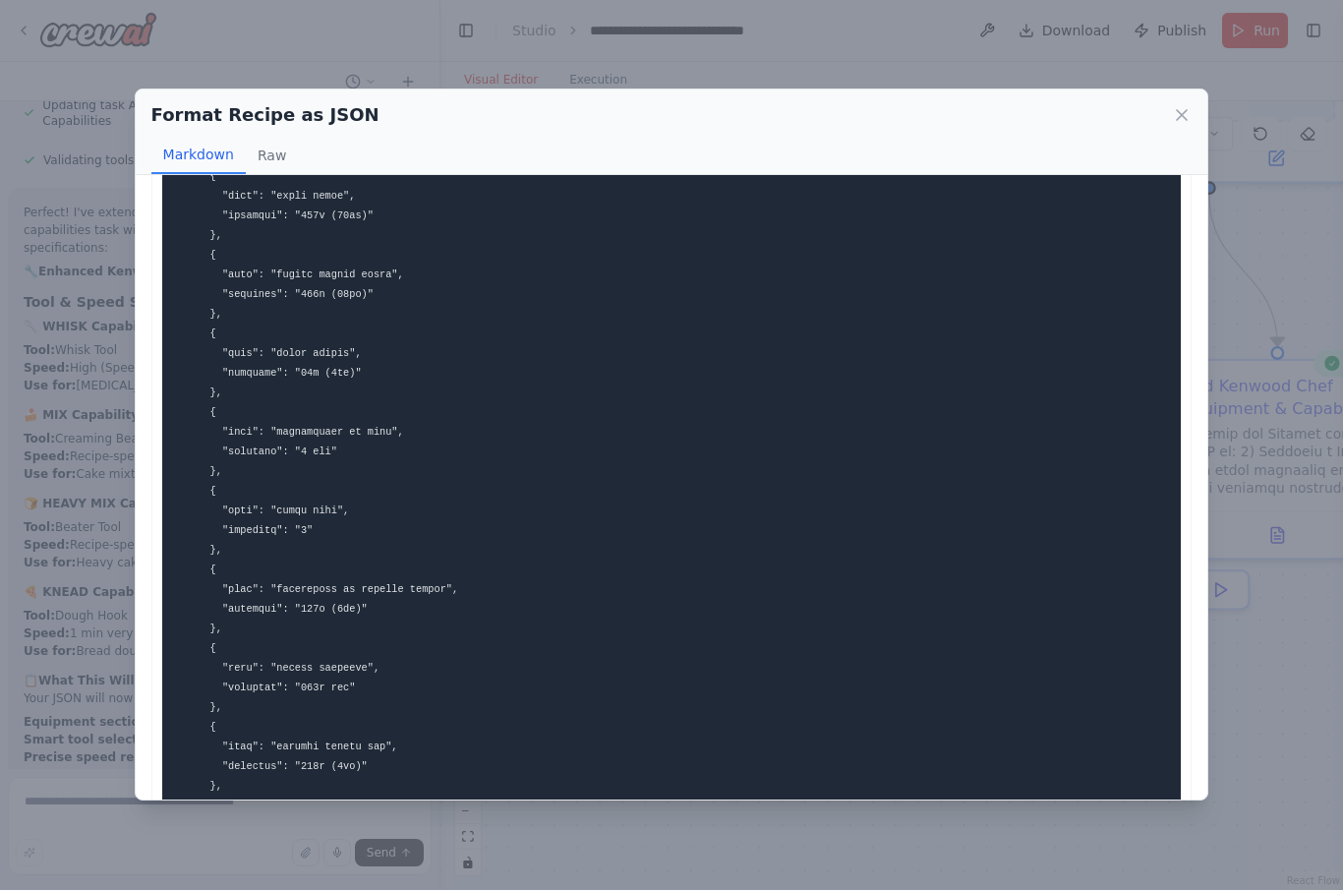
click at [1207, 90] on div "Format Recipe as JSON Markdown Raw" at bounding box center [672, 133] width 1072 height 86
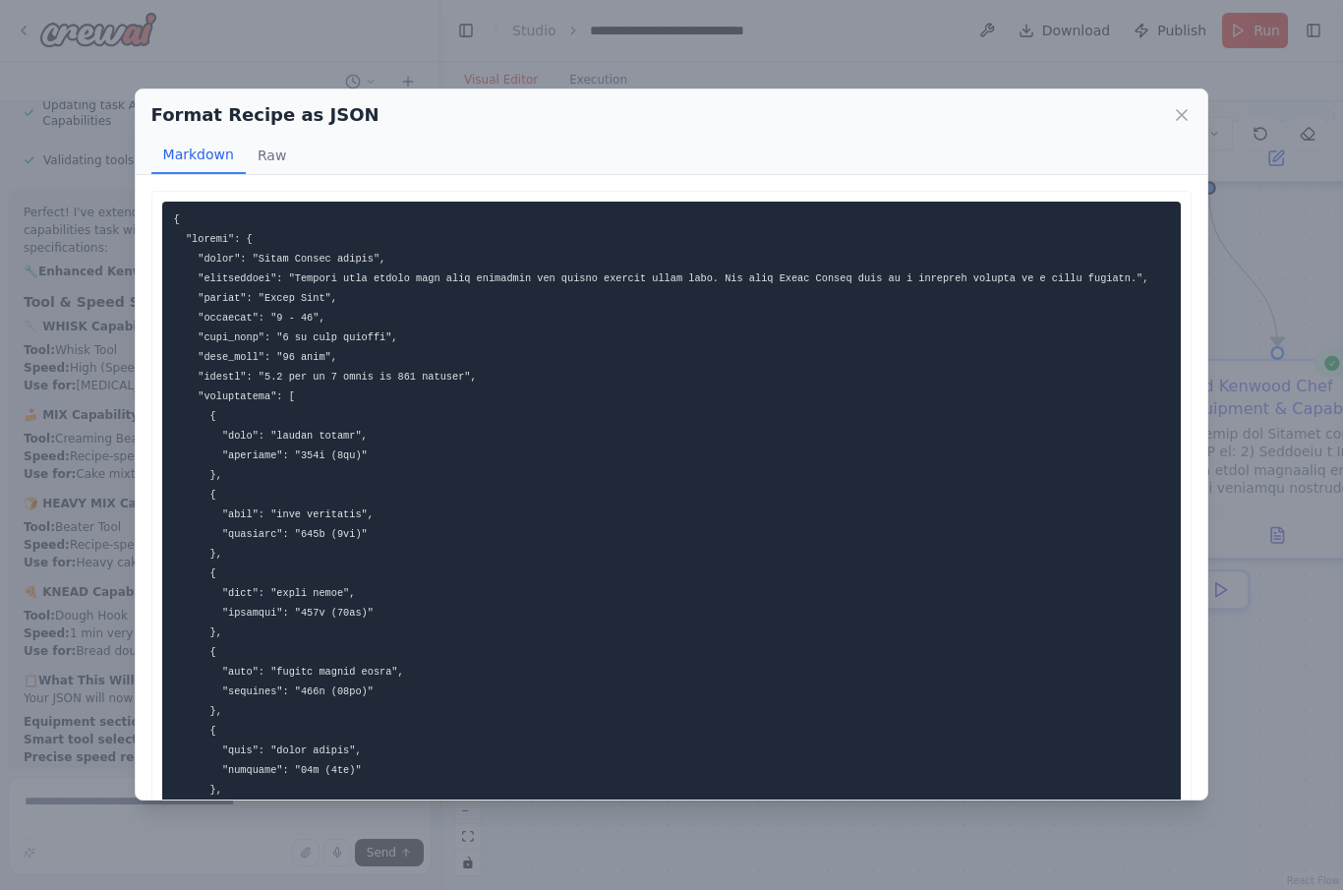
scroll to position [-15, 0]
click at [1210, 76] on div "Format Recipe as JSON Markdown Raw ... Show more Not valid JSON" at bounding box center [671, 445] width 1343 height 891
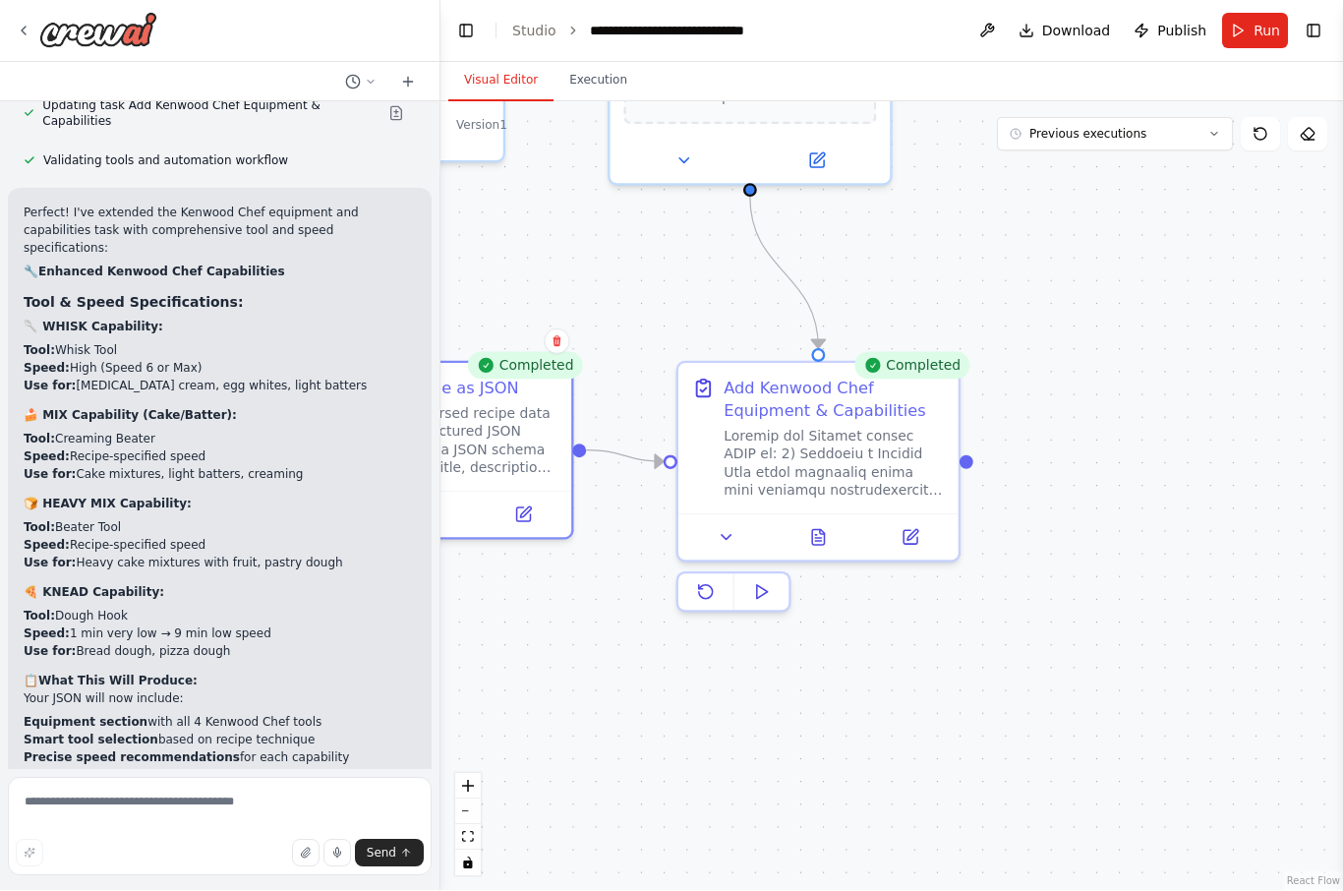
click at [820, 530] on icon at bounding box center [818, 537] width 12 height 15
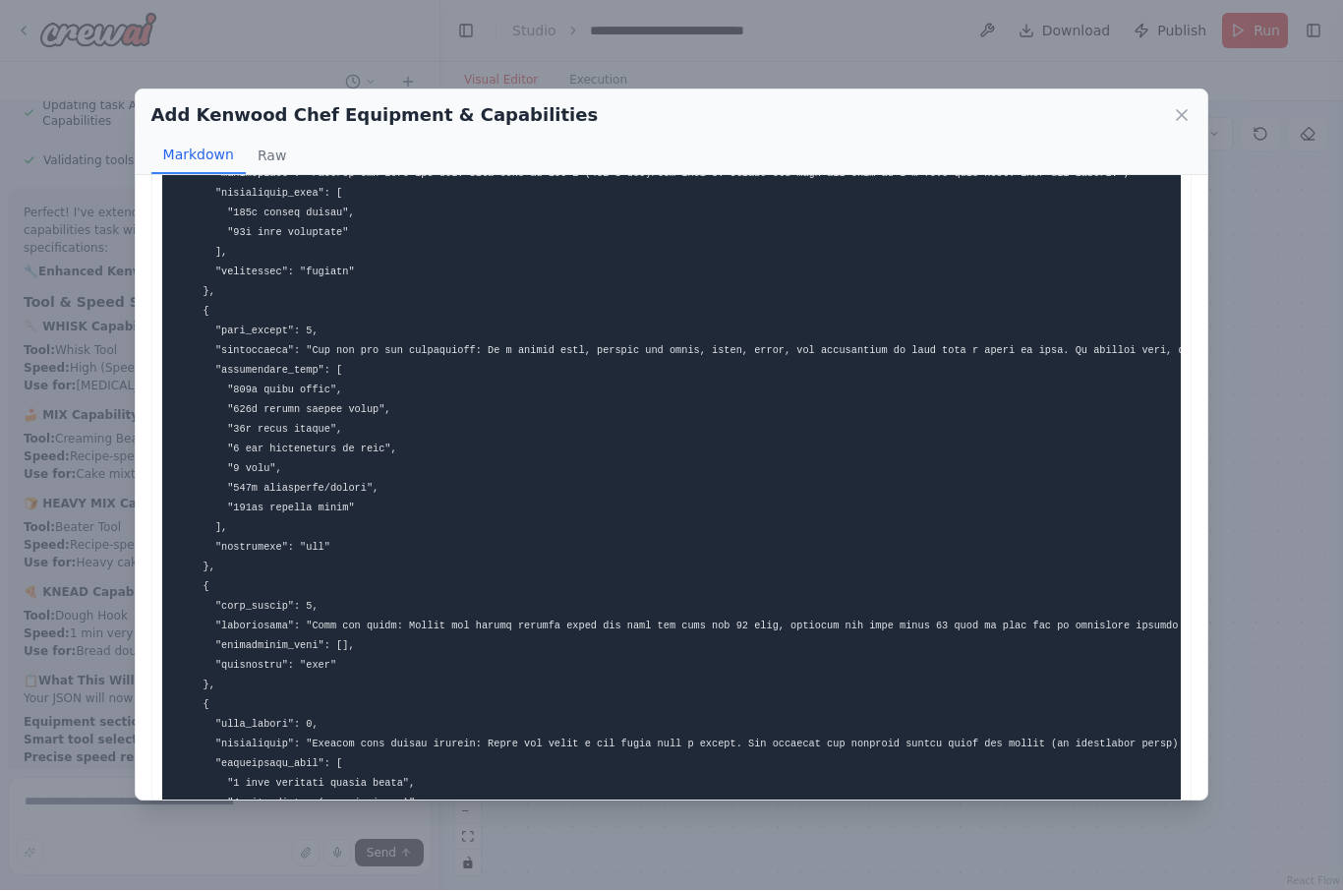
scroll to position [0, 7]
click at [1146, 102] on div "Add Kenwood Chef Equipment & Capabilities" at bounding box center [671, 116] width 1041 height 28
click at [1180, 111] on icon at bounding box center [1182, 116] width 10 height 10
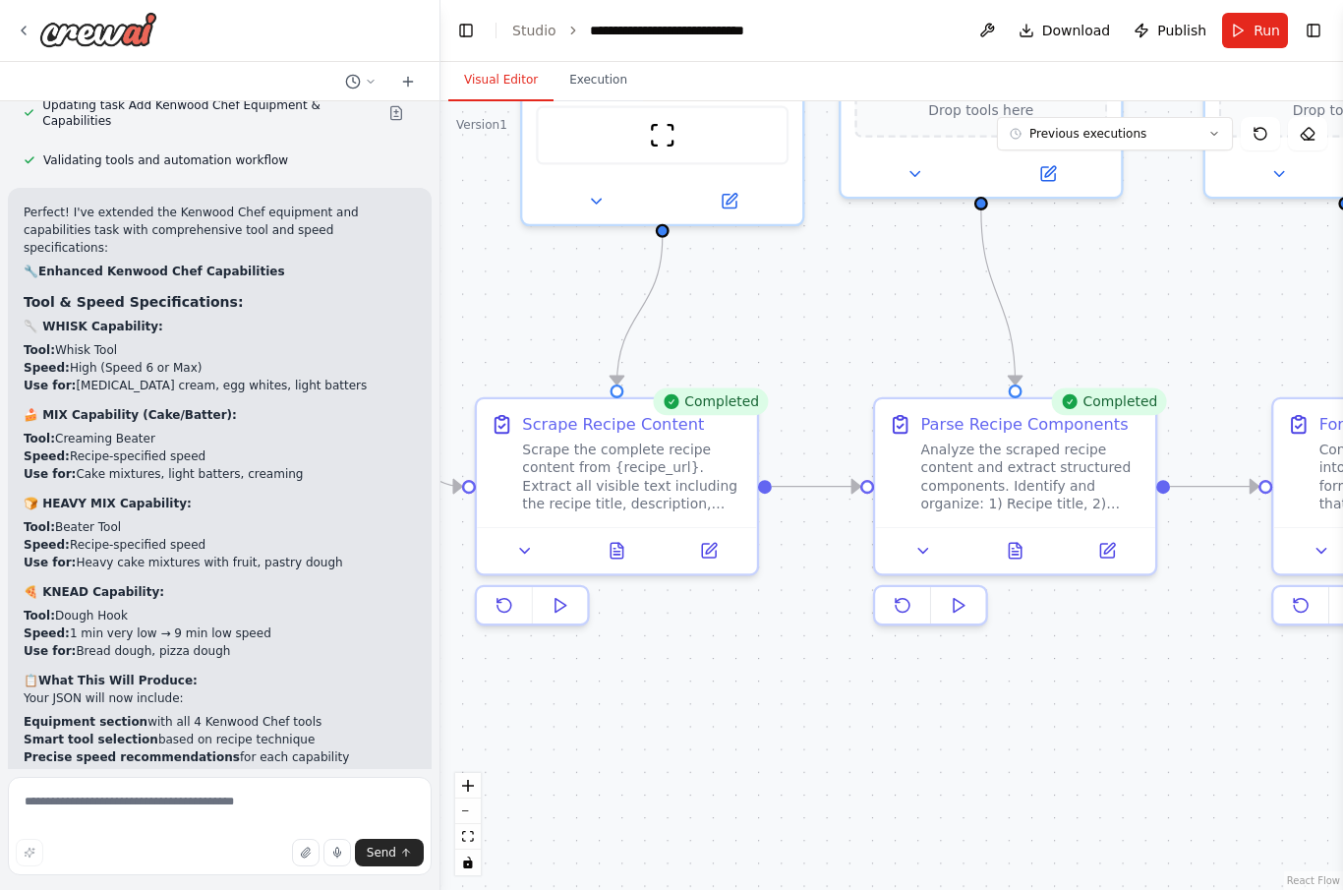
click at [711, 545] on icon at bounding box center [709, 552] width 14 height 14
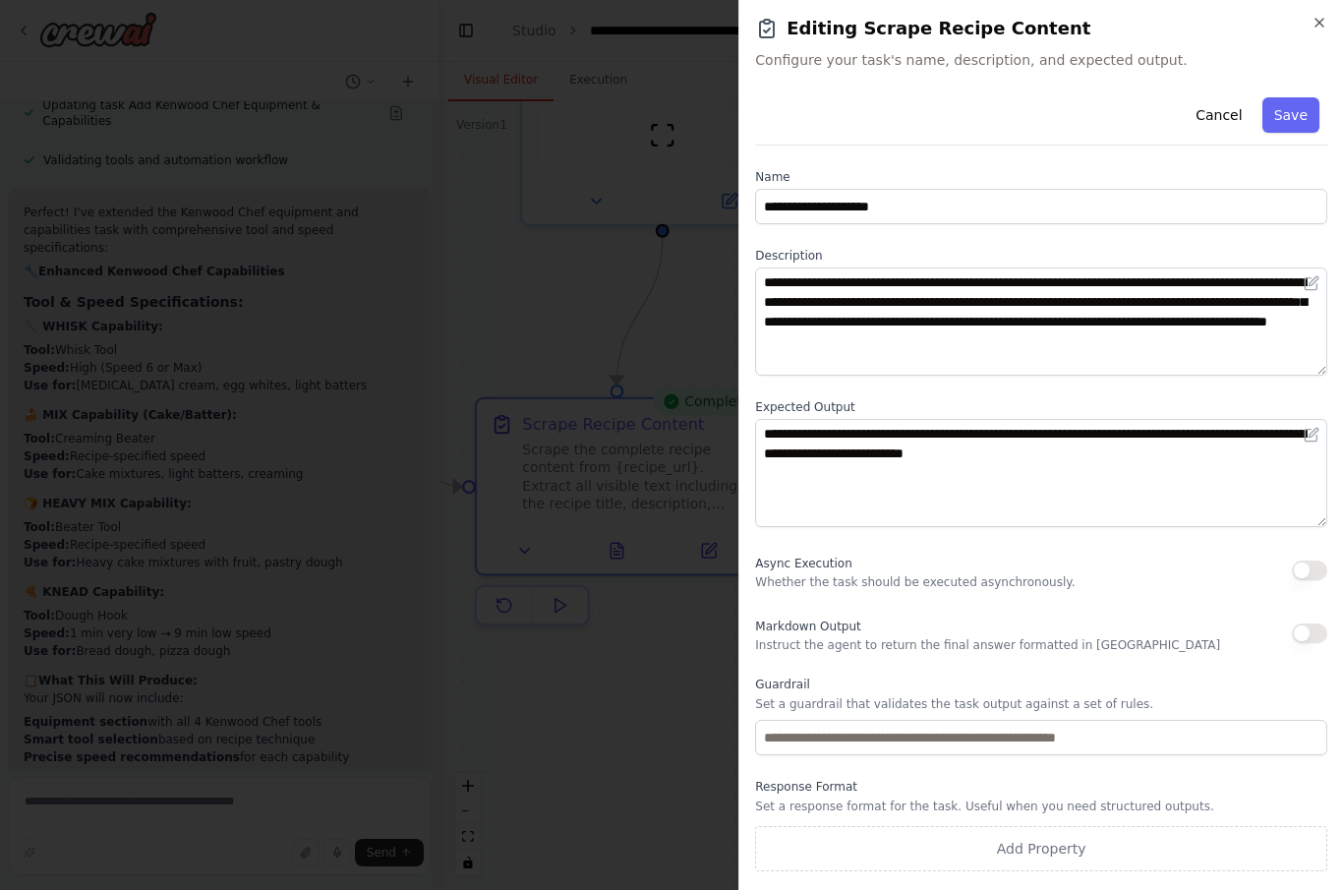
click at [1299, 19] on h2 "Editing Scrape Recipe Content" at bounding box center [1041, 30] width 572 height 28
click at [1304, 20] on h2 "Editing Scrape Recipe Content" at bounding box center [1041, 30] width 572 height 28
click at [1312, 29] on icon "button" at bounding box center [1319, 24] width 16 height 16
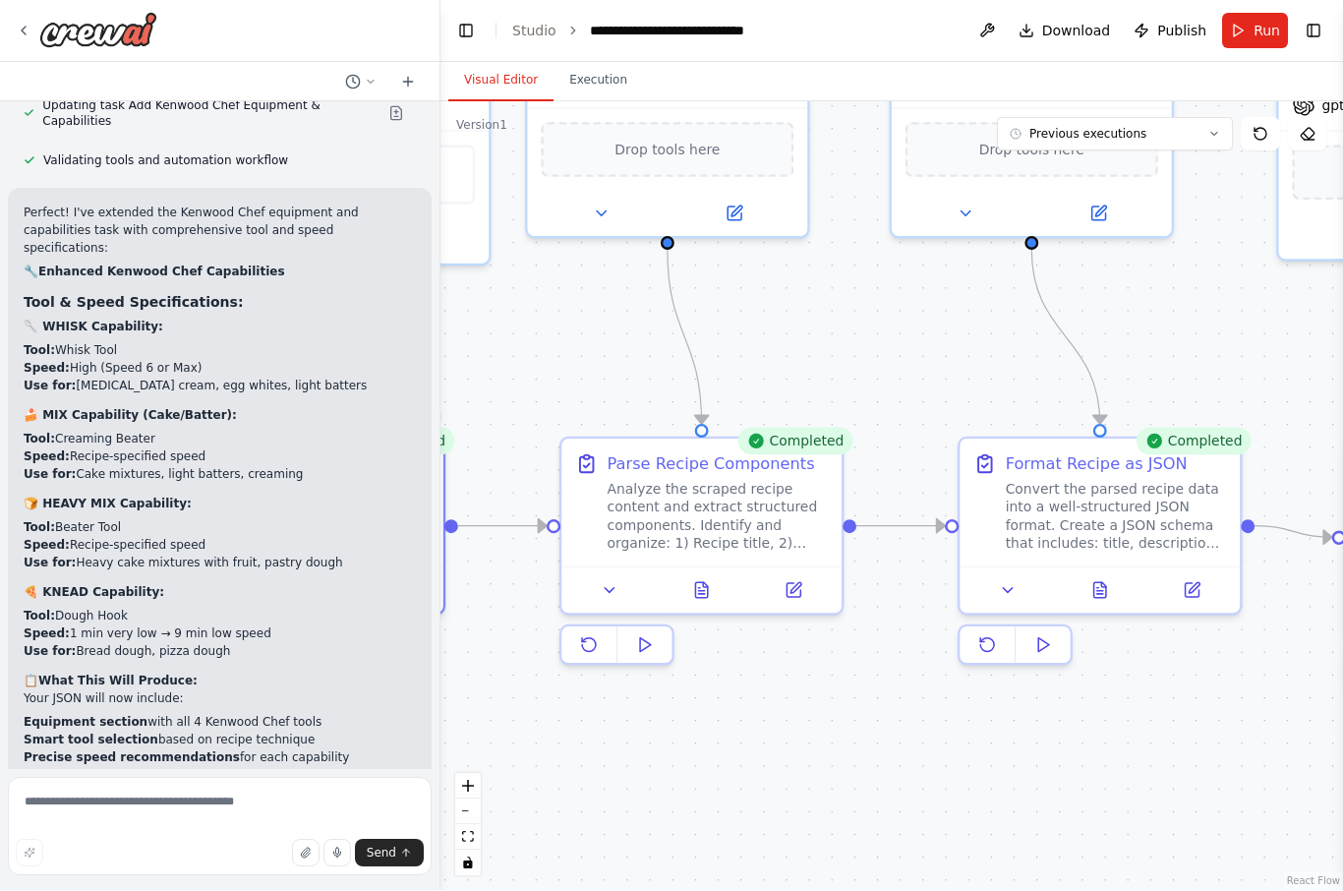
click at [690, 577] on button at bounding box center [702, 591] width 96 height 28
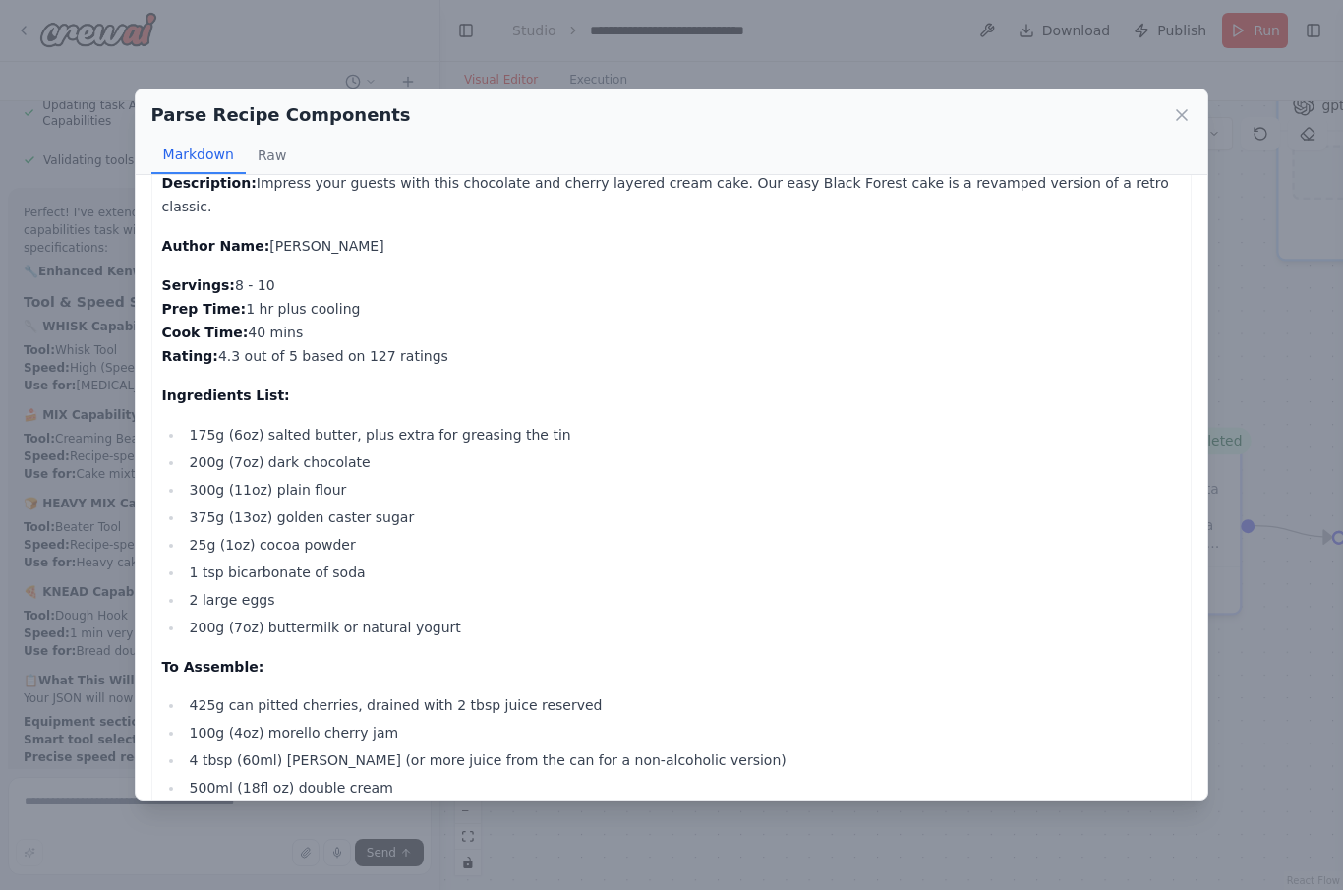
scroll to position [0, 0]
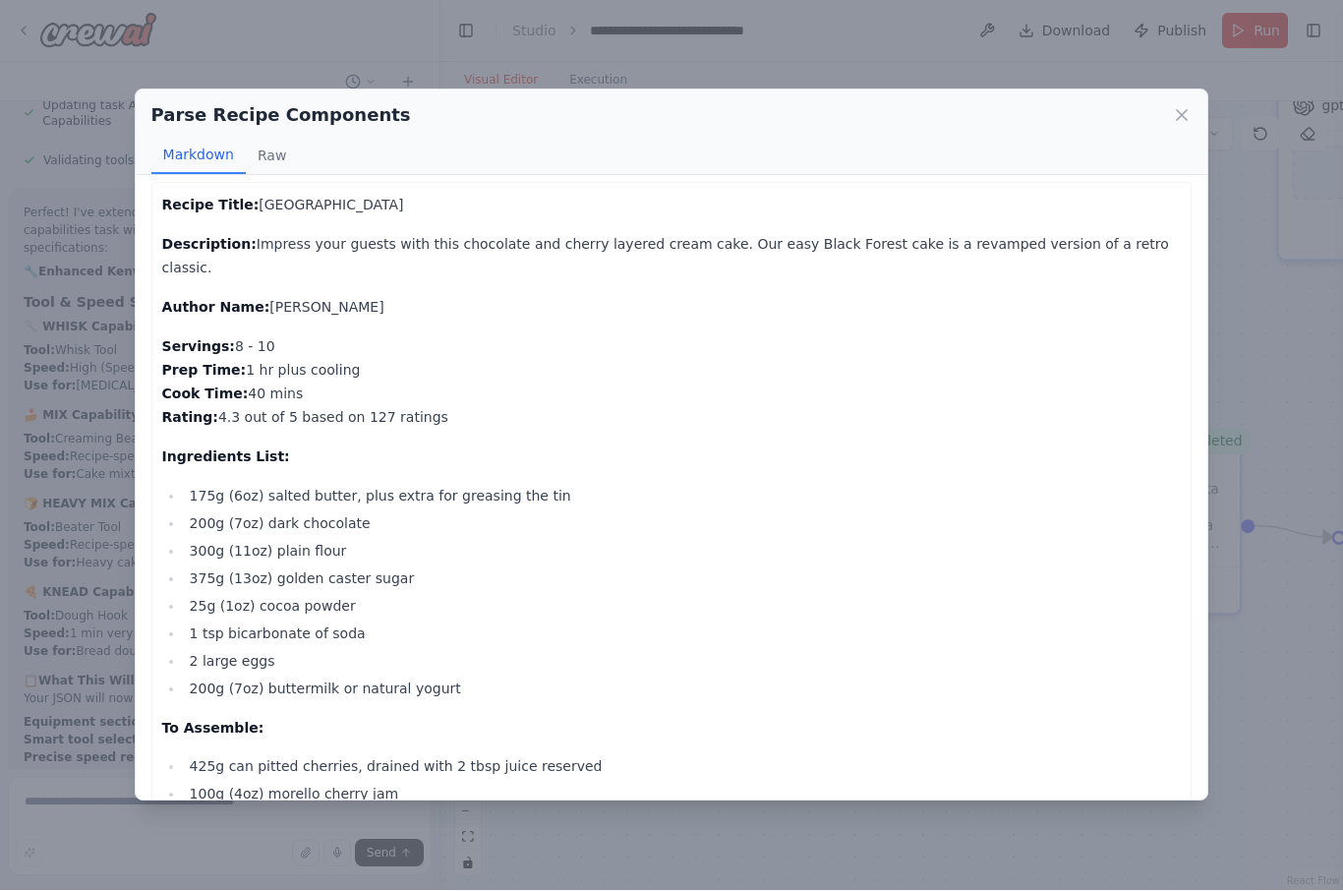
click at [1191, 106] on icon at bounding box center [1182, 116] width 20 height 20
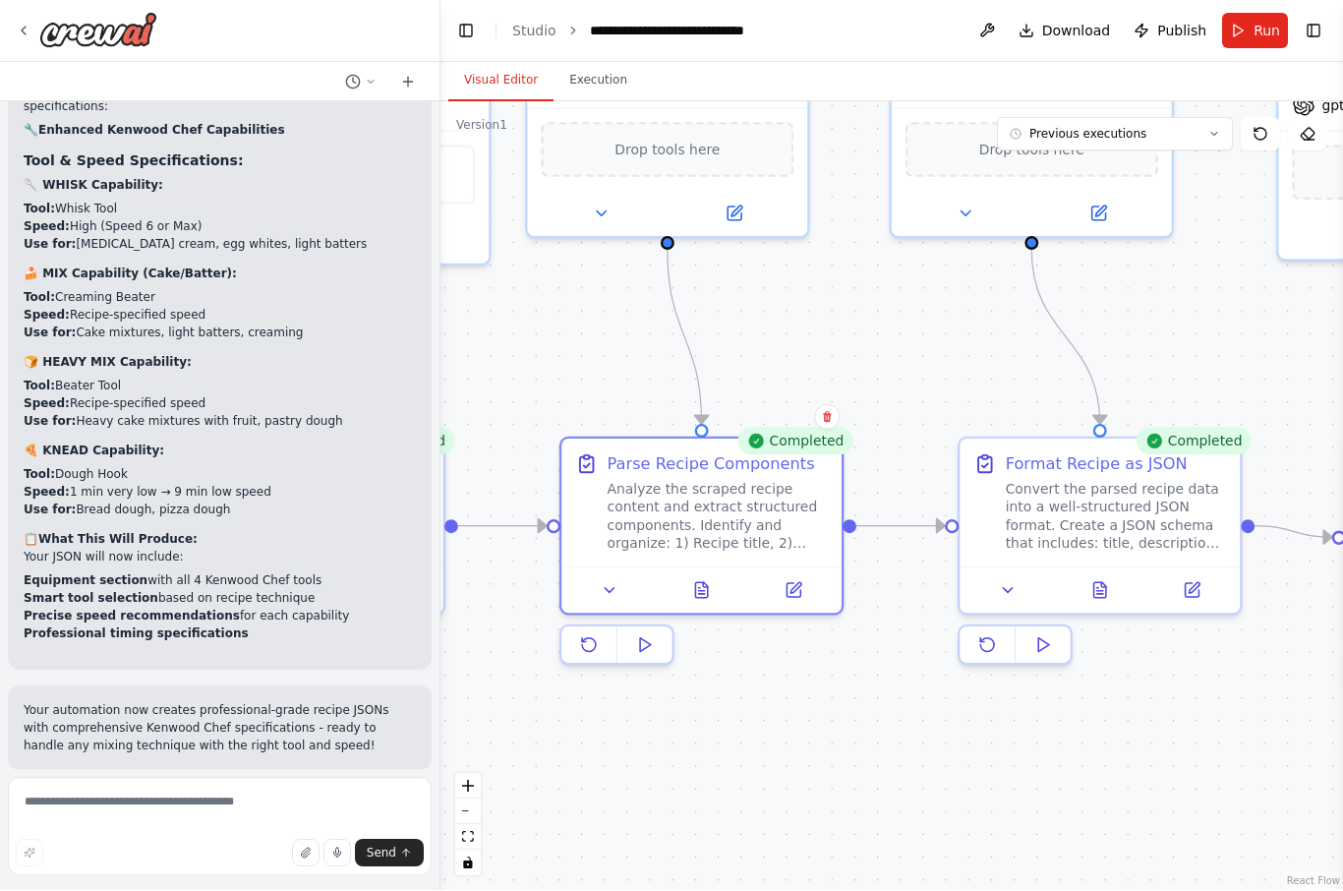
scroll to position [7829, 0]
click at [202, 808] on textarea at bounding box center [220, 827] width 424 height 98
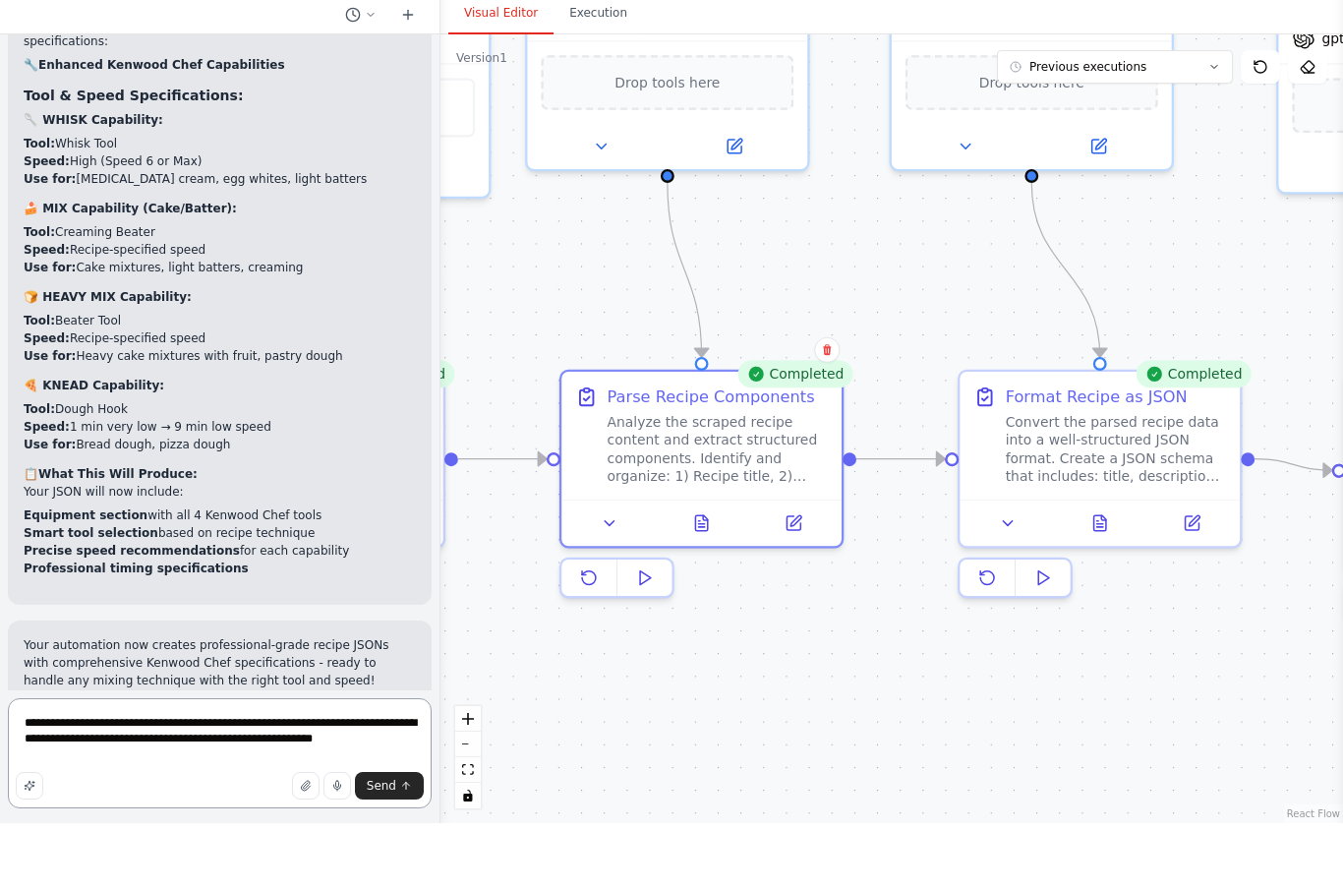
type textarea "**********"
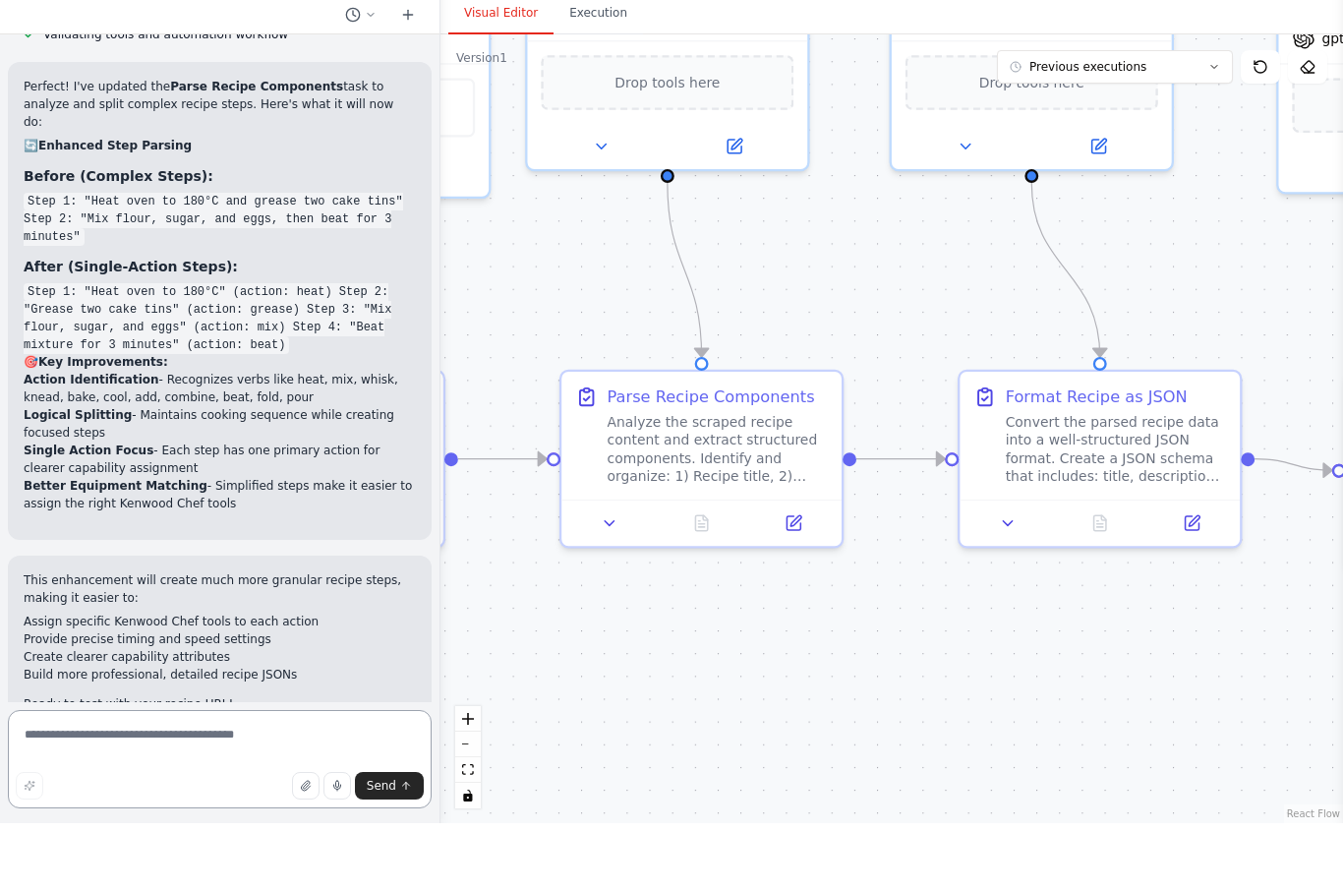
scroll to position [9055, 0]
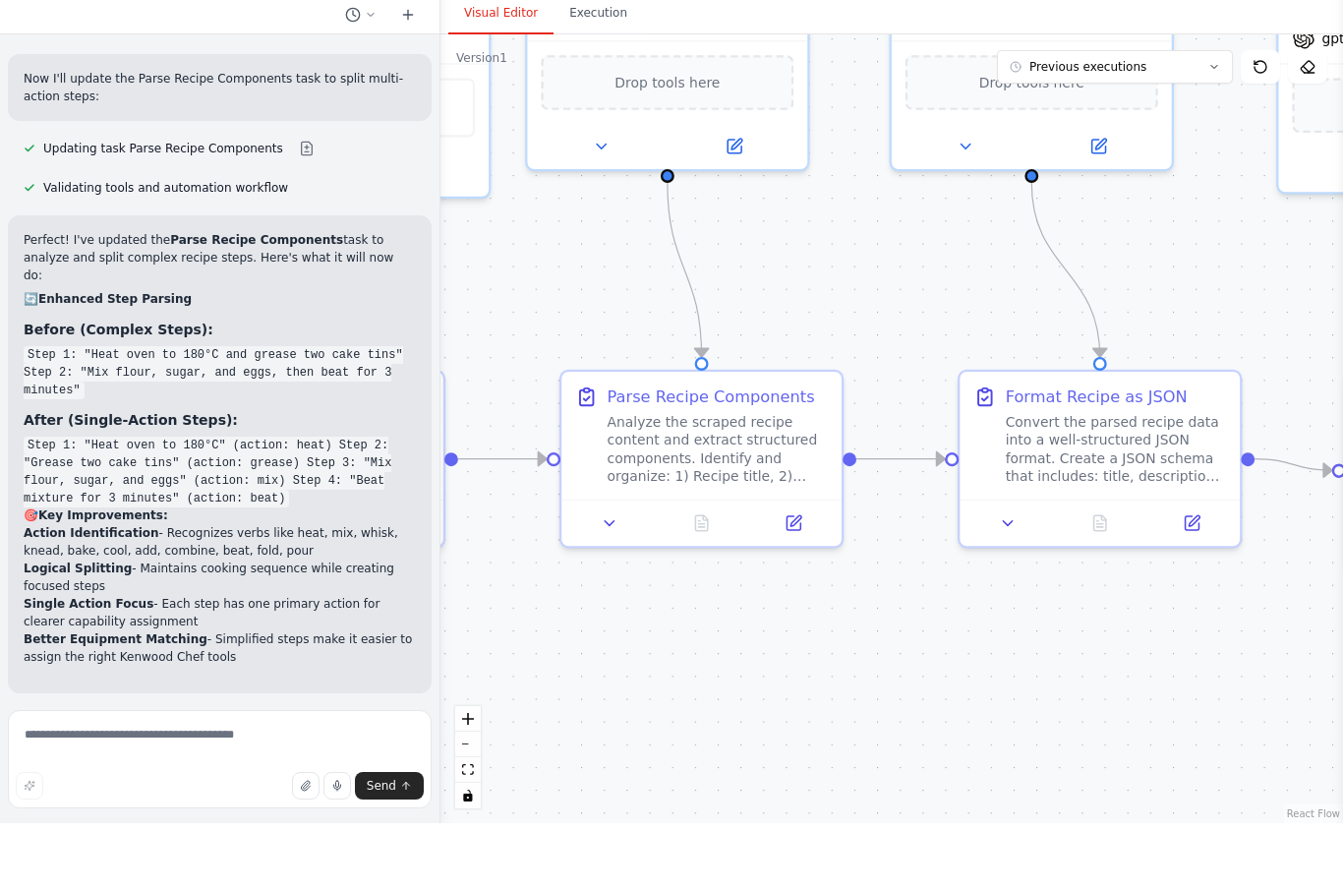
scroll to position [68, 0]
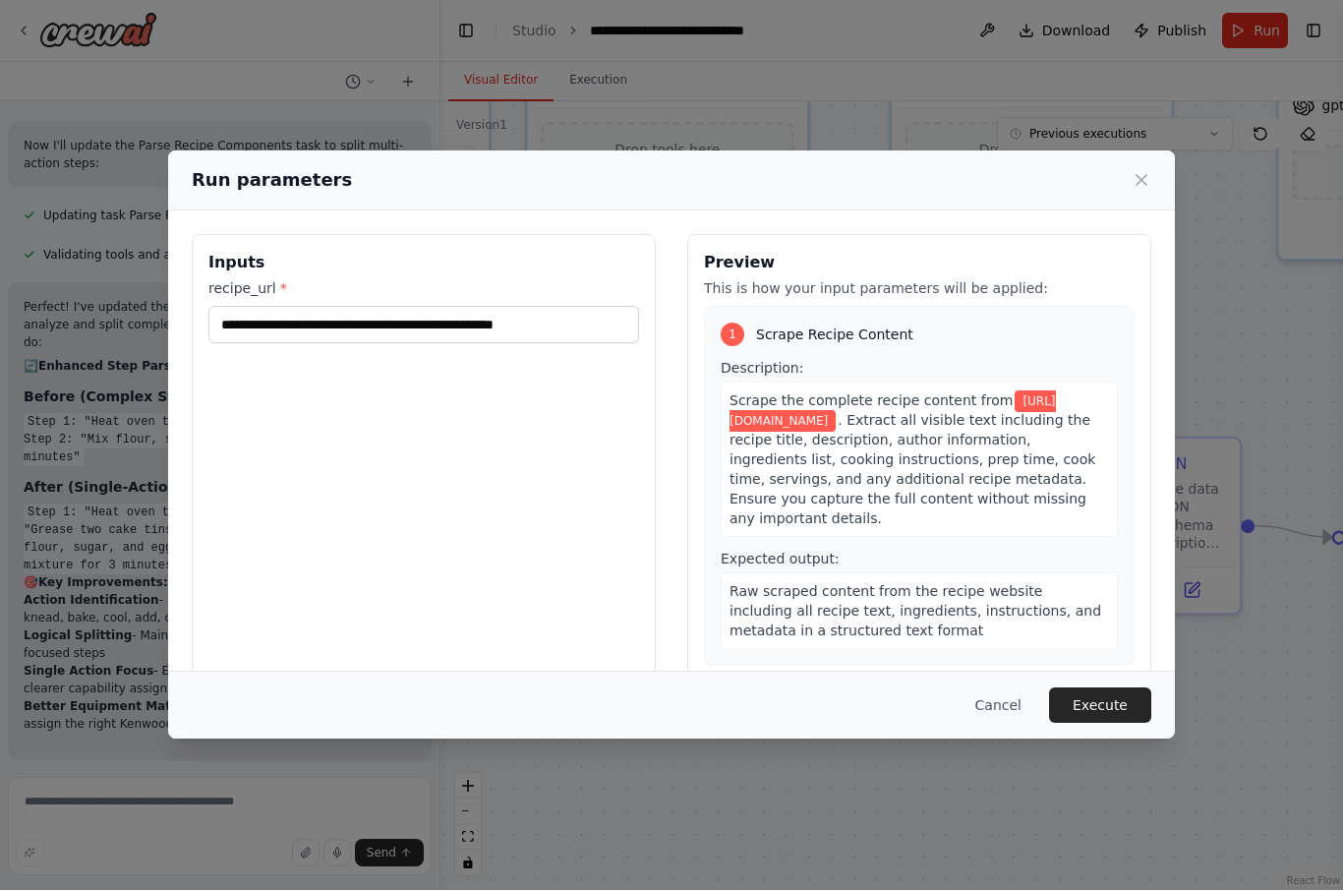
click at [1118, 723] on button "Execute" at bounding box center [1100, 705] width 102 height 35
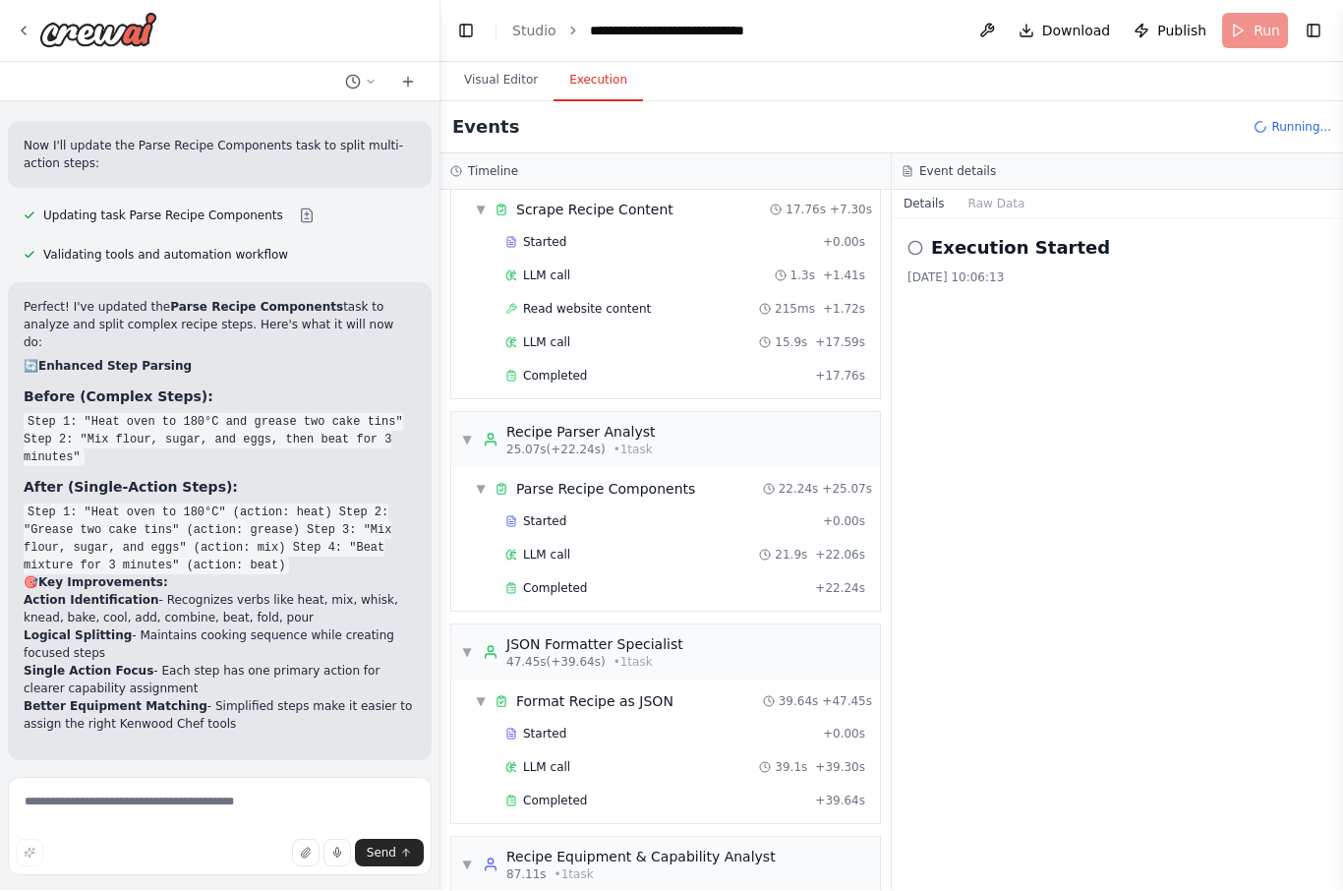
click at [513, 61] on button "Visual Editor" at bounding box center [500, 81] width 105 height 41
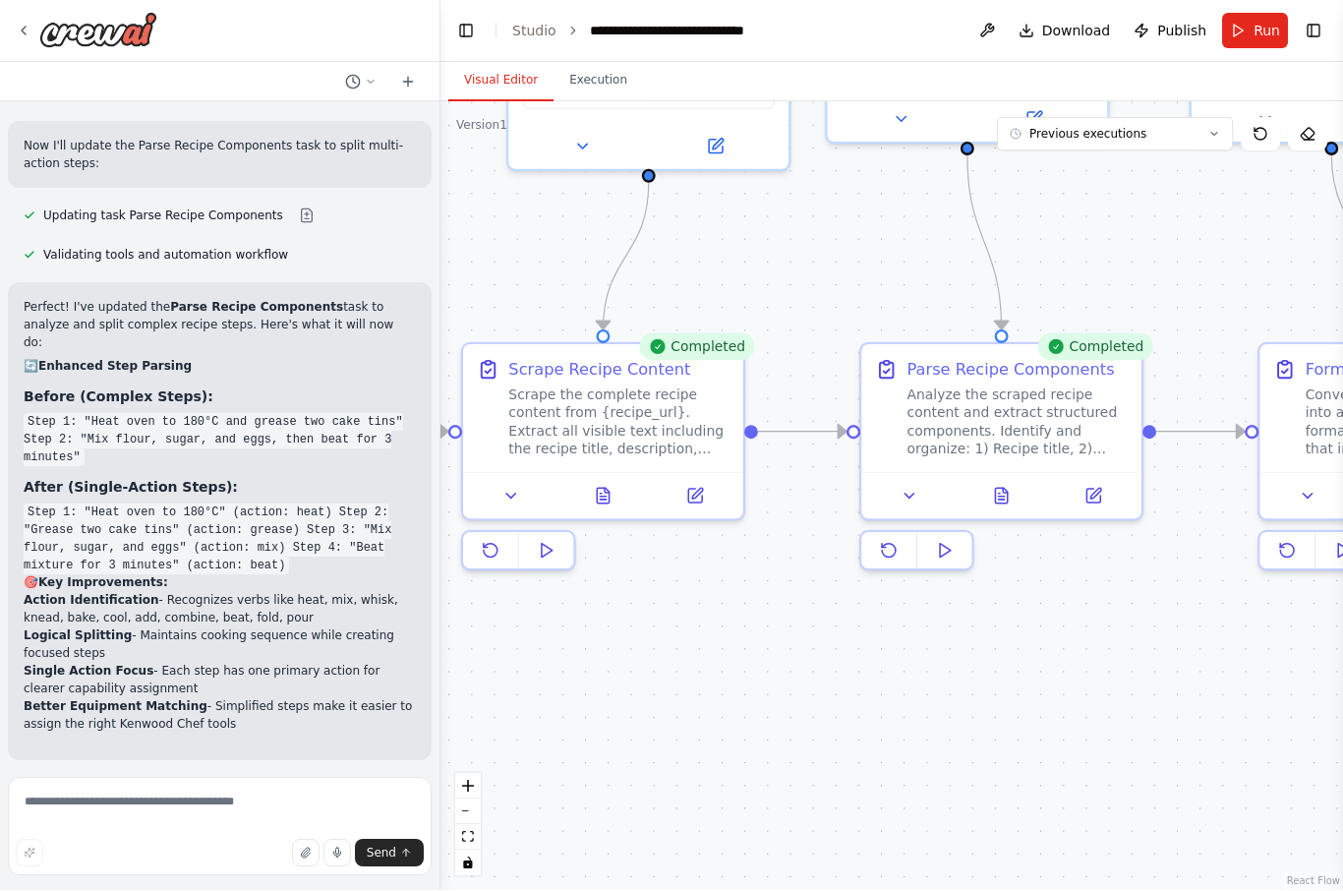
click at [602, 489] on icon at bounding box center [603, 496] width 12 height 15
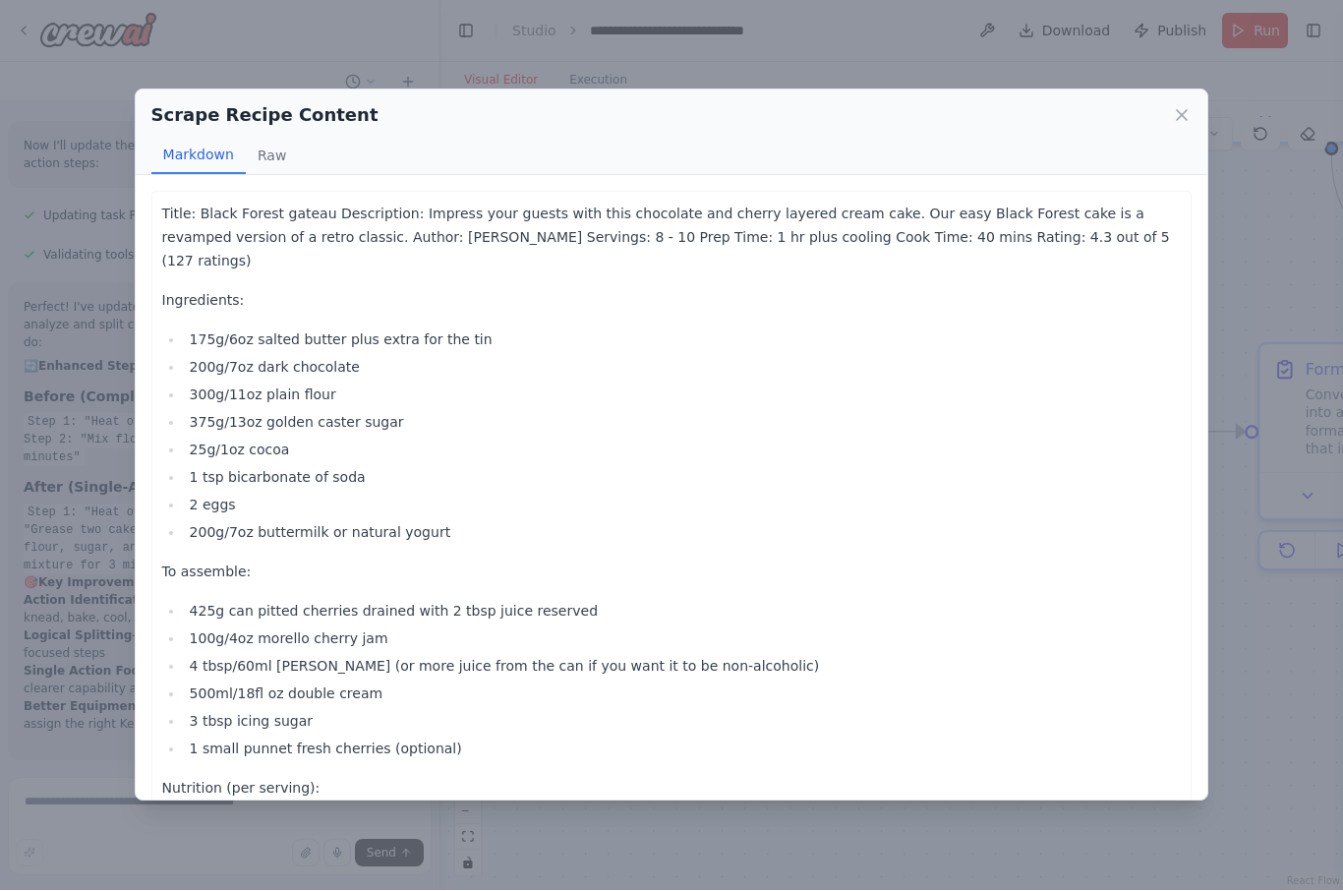
scroll to position [0, 0]
click at [1179, 106] on icon at bounding box center [1182, 116] width 20 height 20
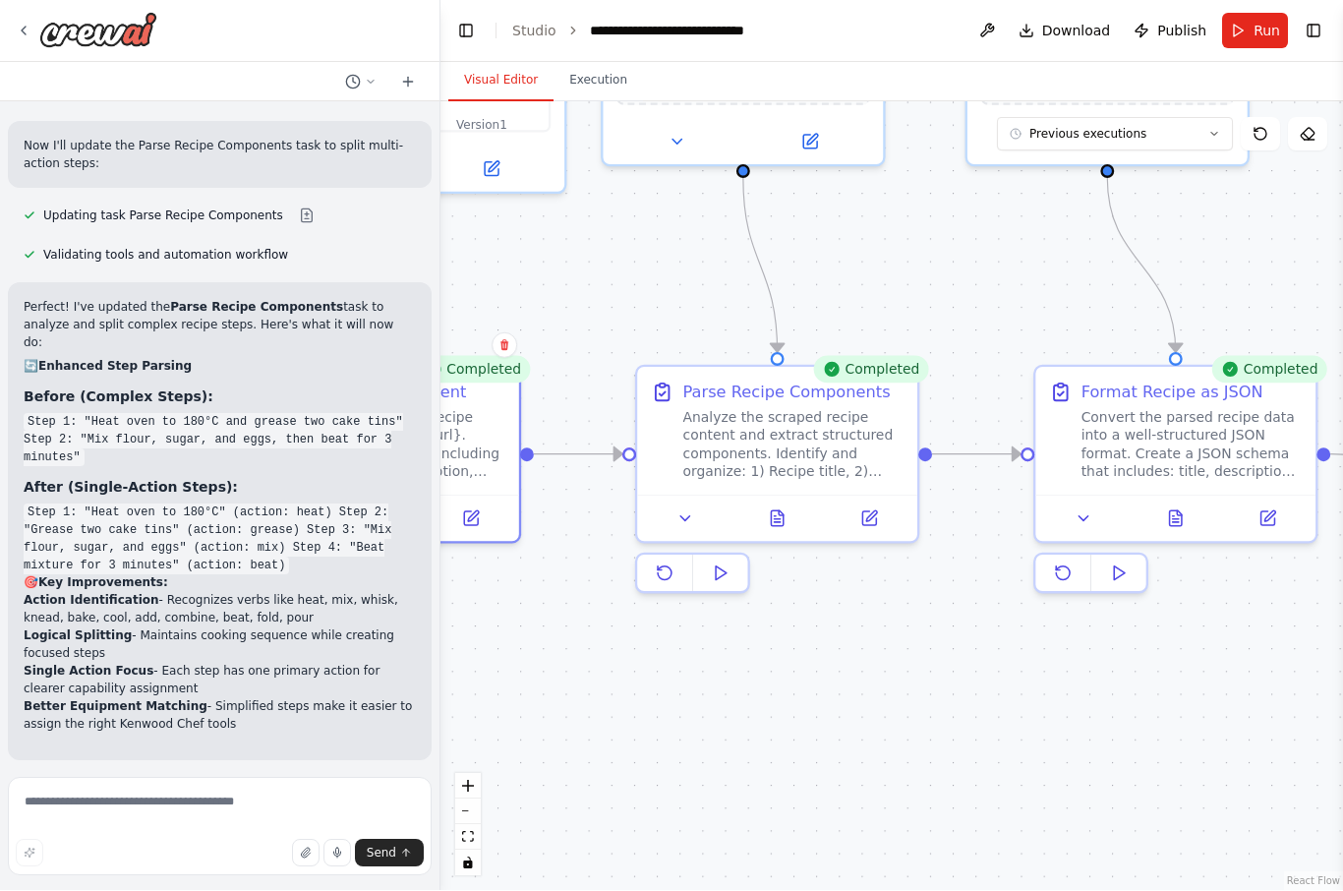
click at [782, 511] on icon at bounding box center [777, 518] width 12 height 15
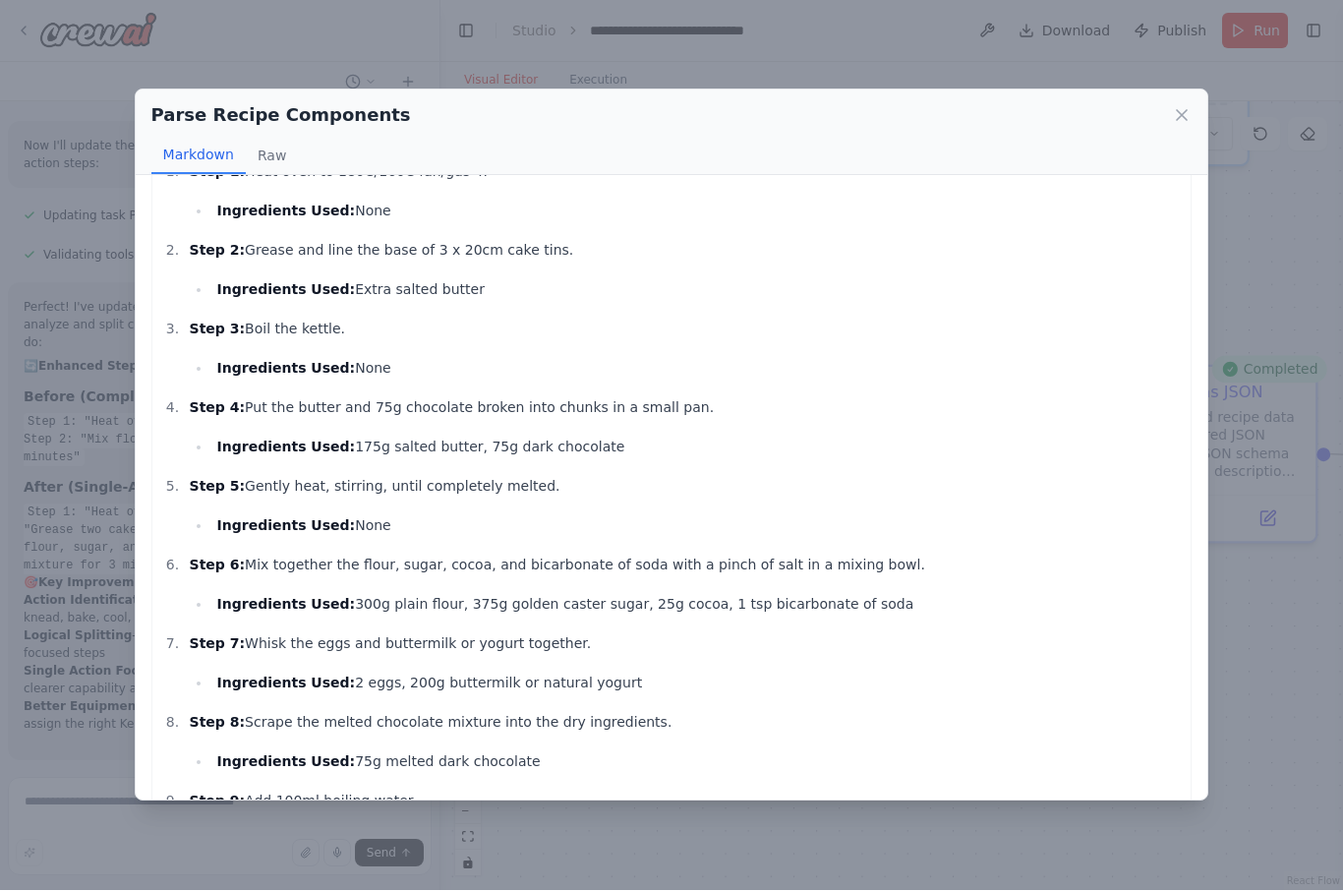
scroll to position [770, 0]
click at [1190, 106] on icon at bounding box center [1182, 116] width 20 height 20
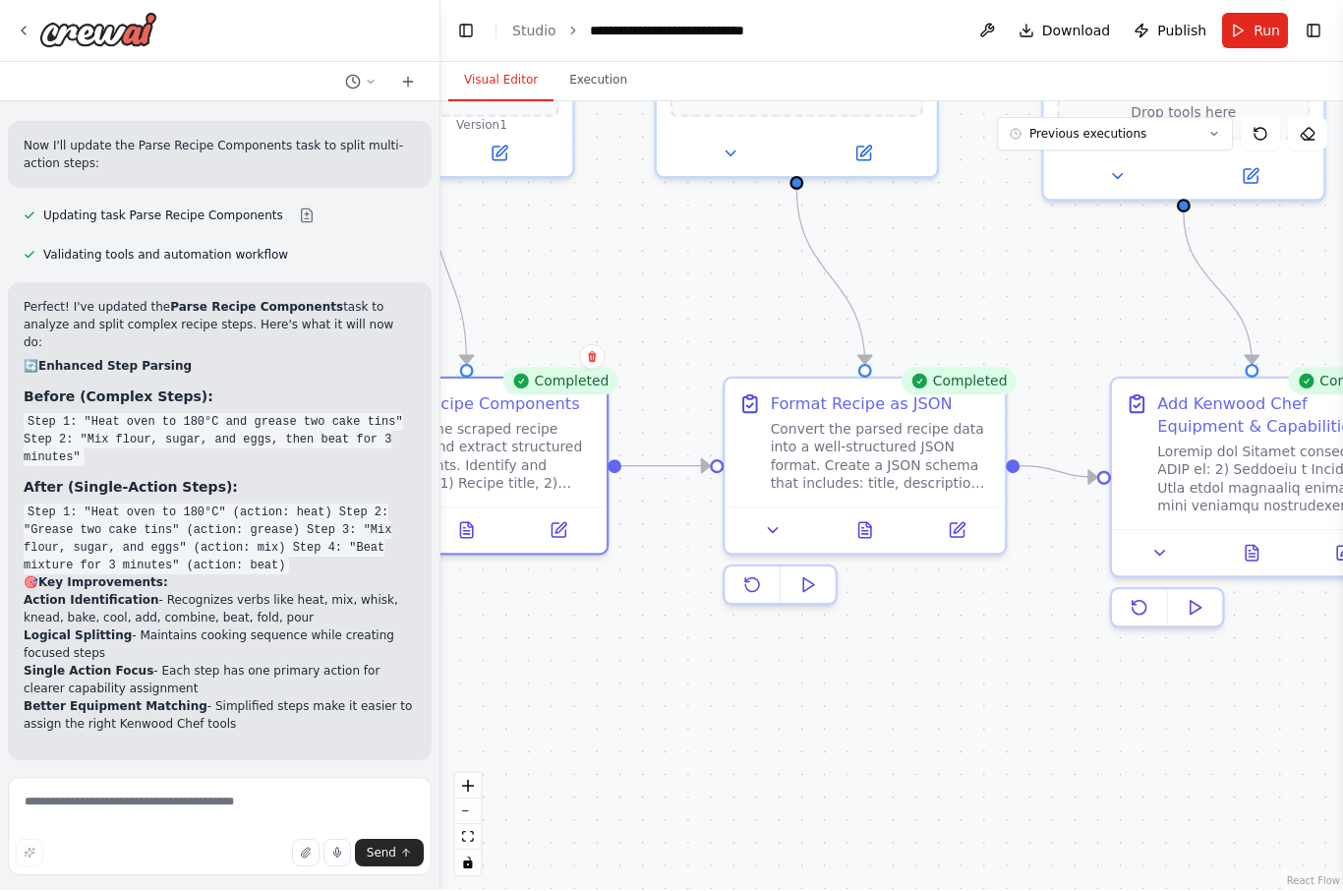
click at [868, 523] on icon at bounding box center [865, 530] width 12 height 15
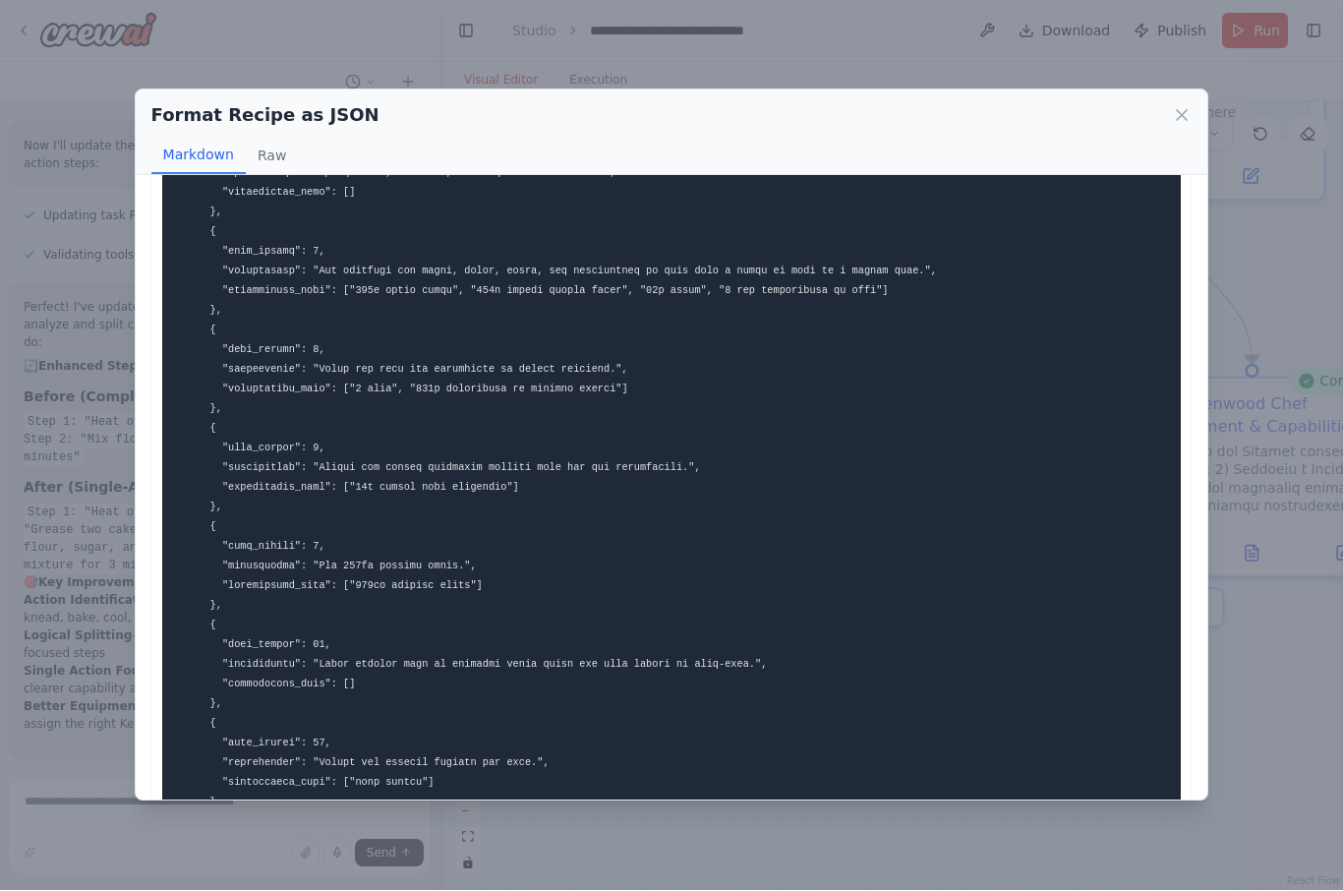
scroll to position [1891, 0]
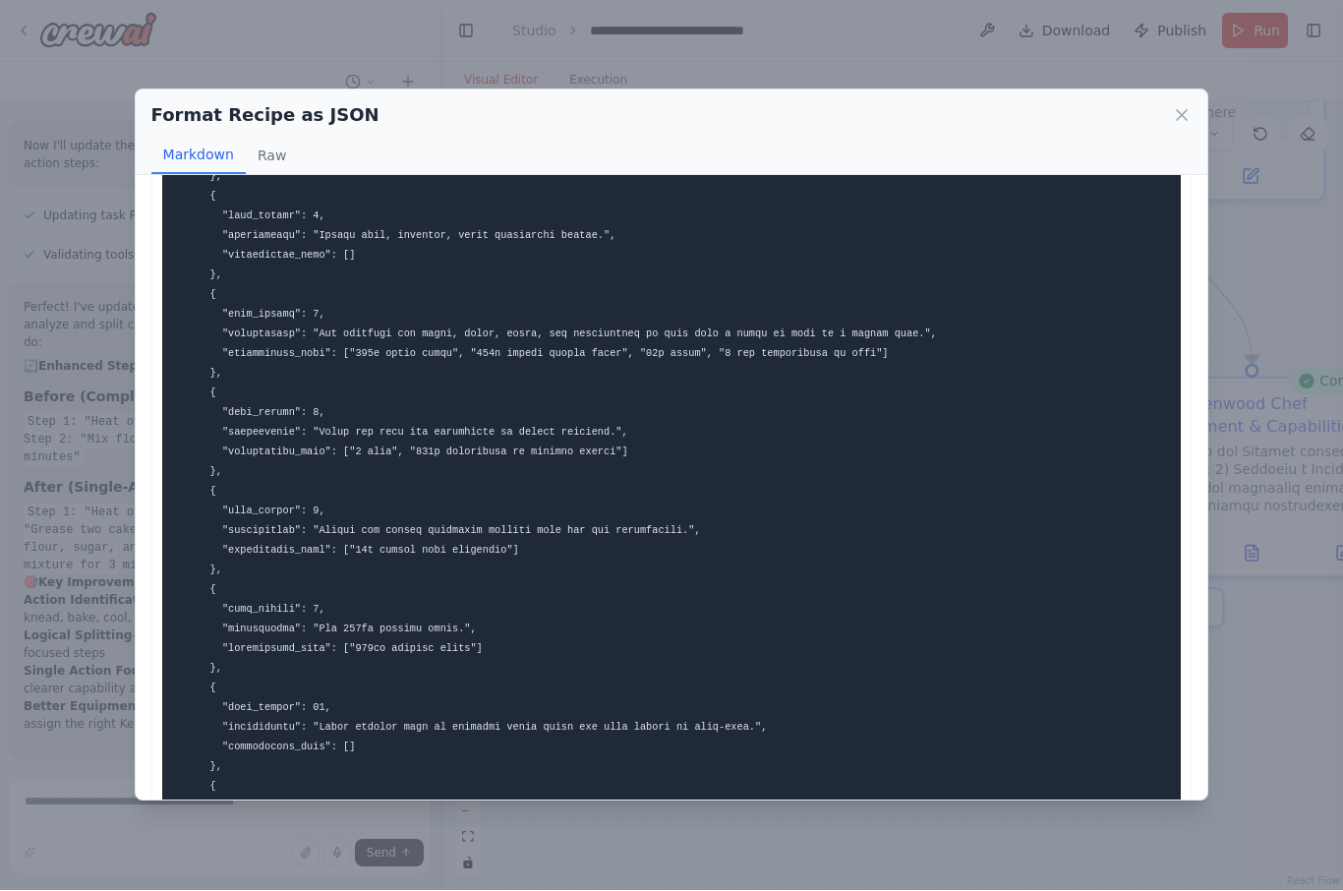
click at [1191, 106] on icon at bounding box center [1182, 116] width 20 height 20
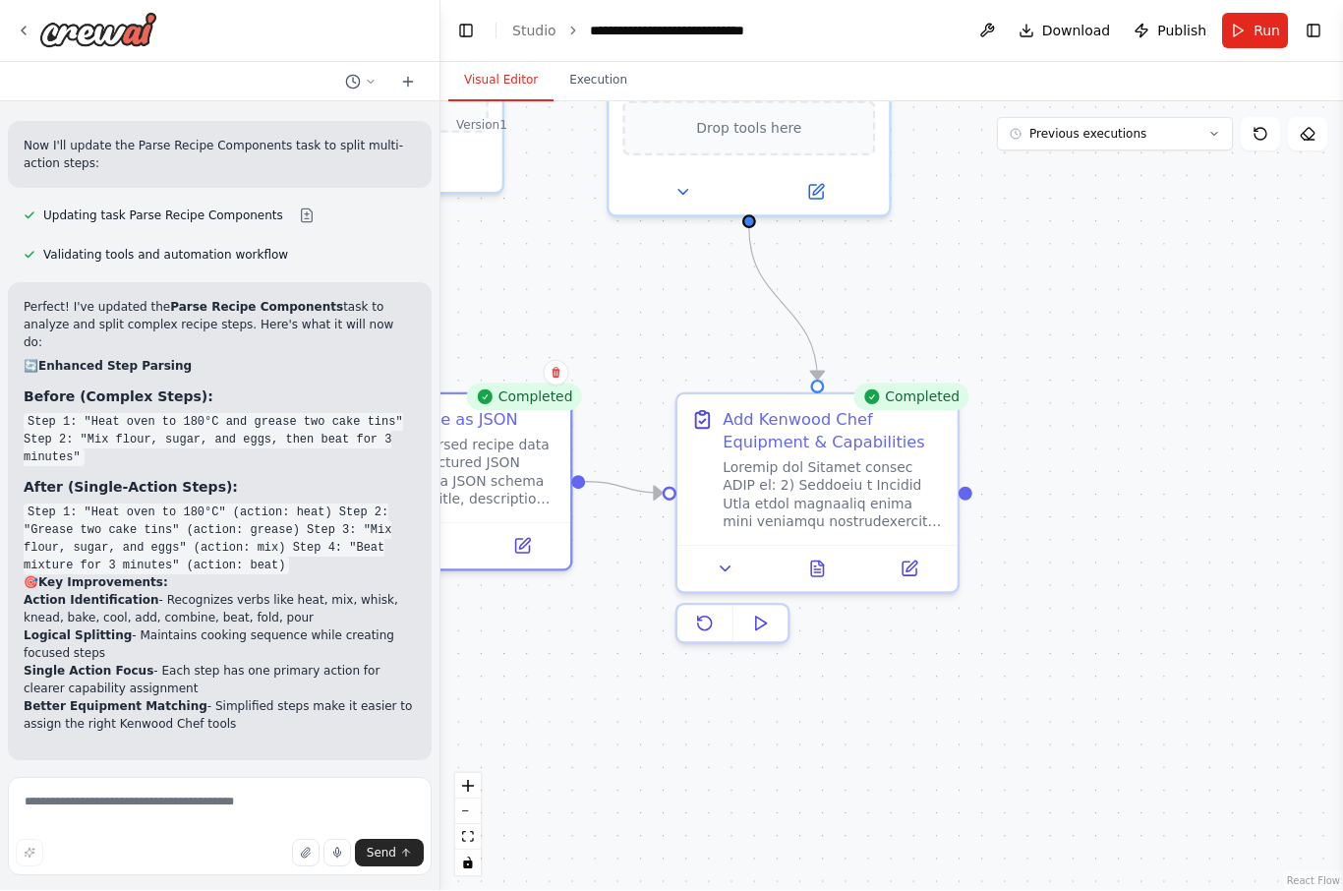
click at [814, 567] on icon at bounding box center [815, 567] width 2 height 0
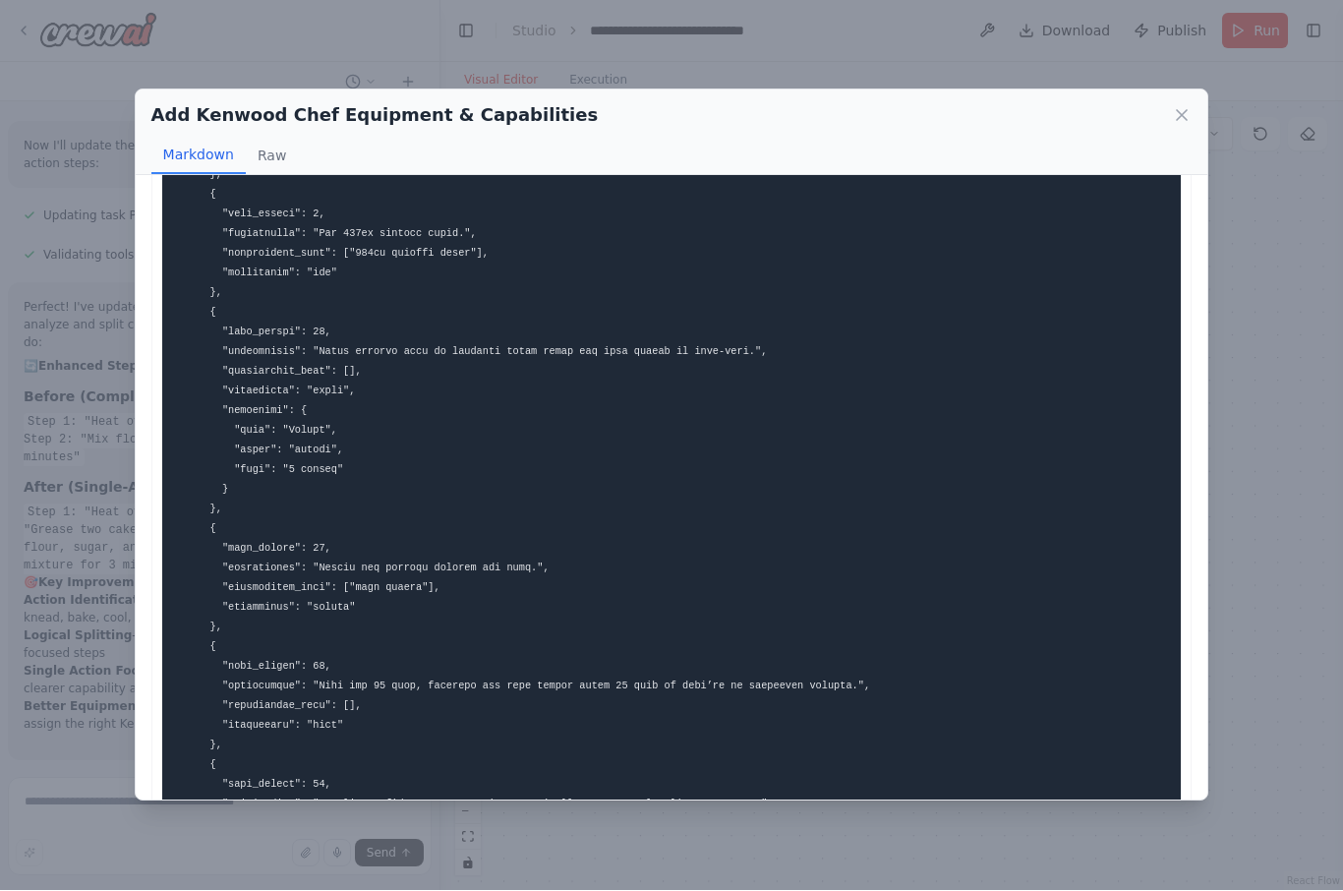
scroll to position [2634, 0]
